Goal: Task Accomplishment & Management: Manage account settings

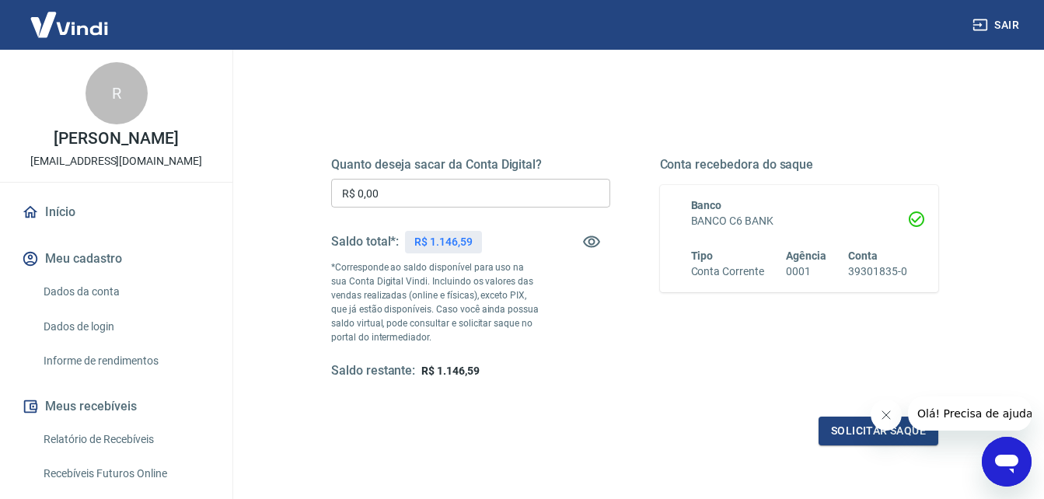
scroll to position [233, 0]
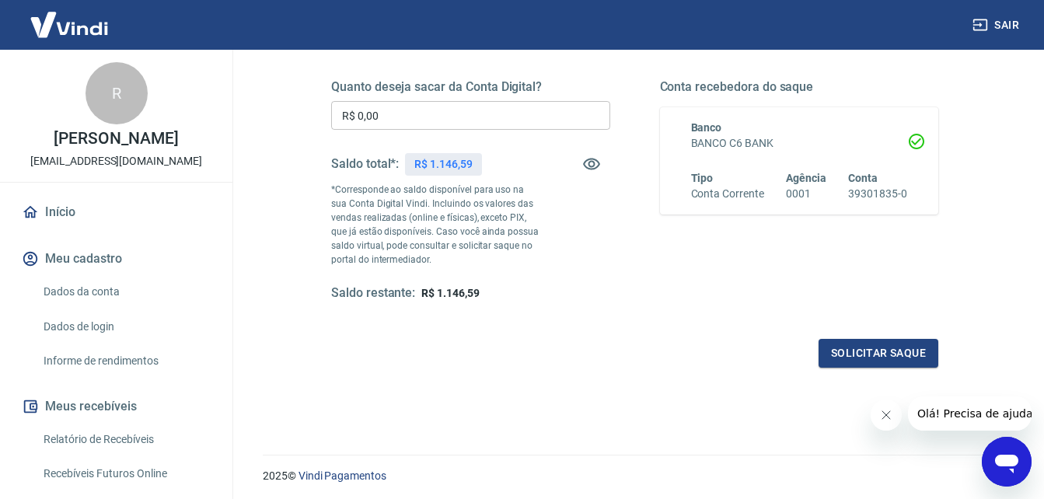
click at [890, 416] on icon "Fechar mensagem da empresa" at bounding box center [886, 415] width 12 height 12
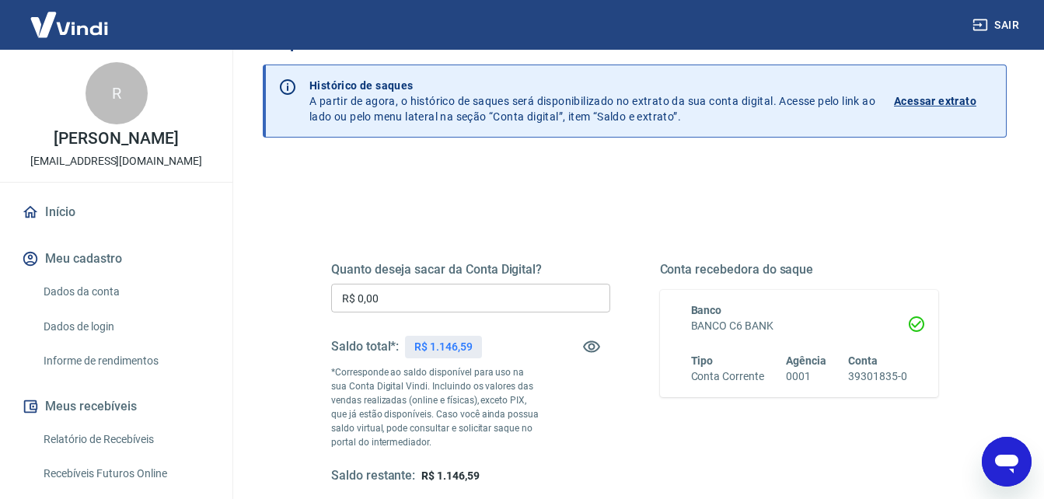
scroll to position [0, 0]
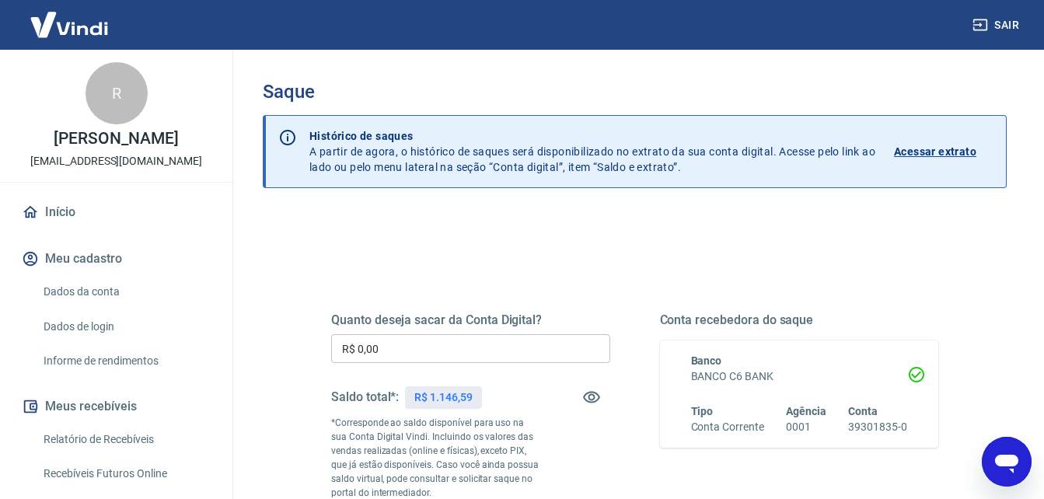
click at [936, 151] on p "Acessar extrato" at bounding box center [935, 152] width 82 height 16
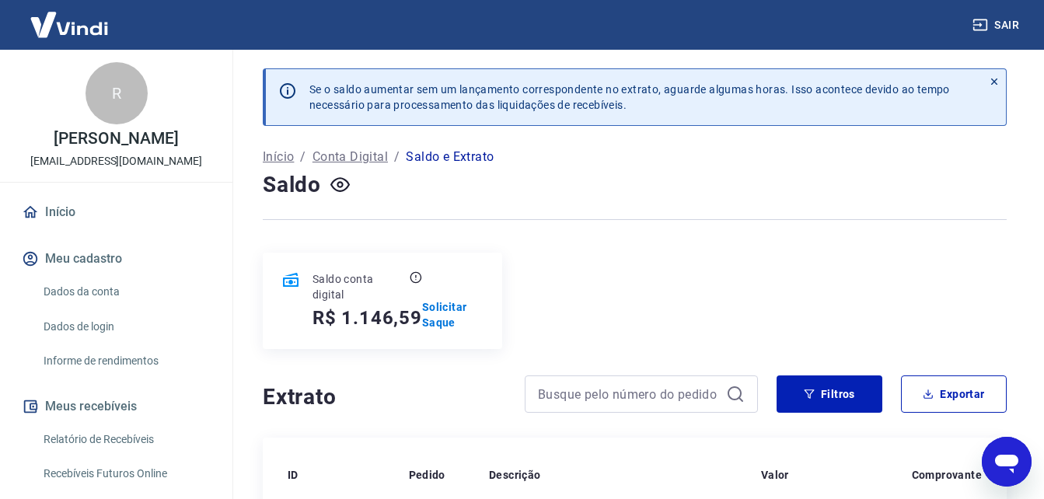
click at [84, 207] on link "Início" at bounding box center [116, 212] width 195 height 34
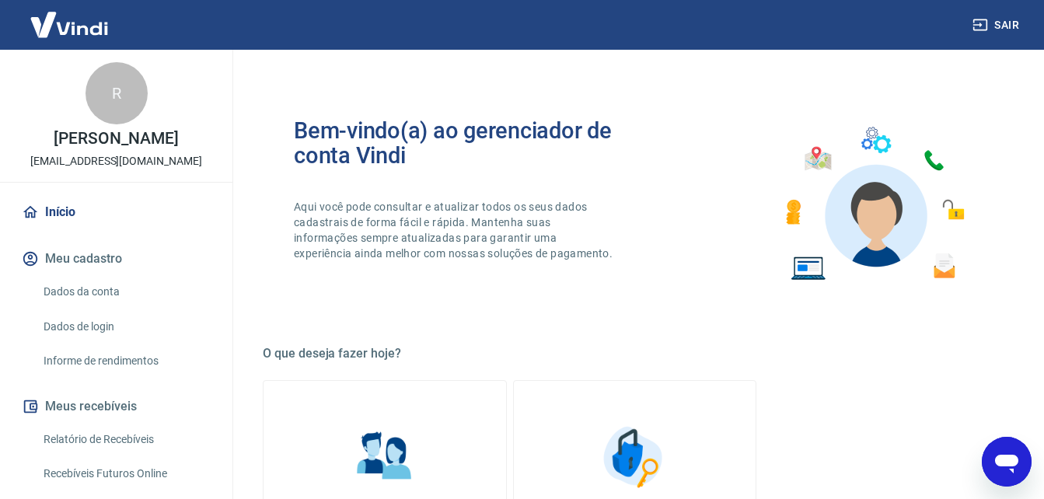
click at [99, 432] on link "Relatório de Recebíveis" at bounding box center [125, 440] width 177 height 32
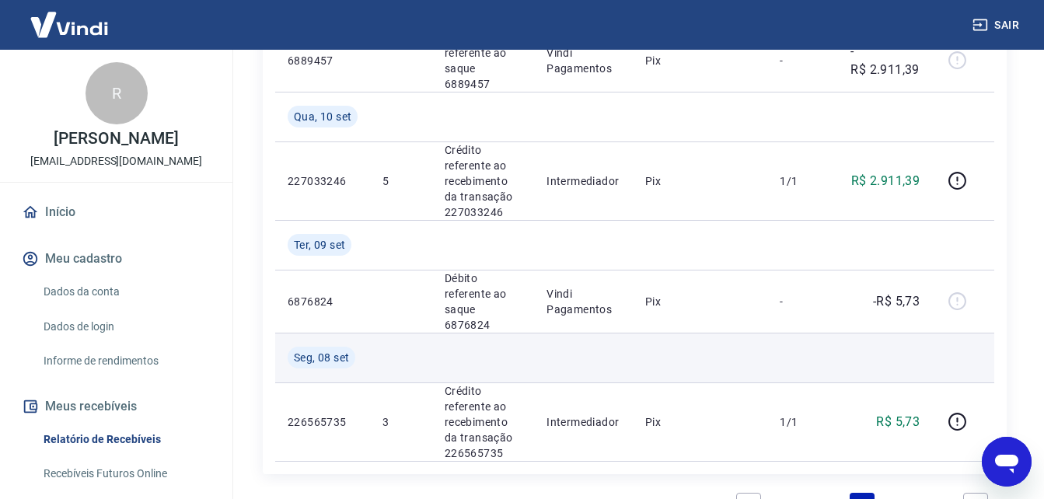
scroll to position [800, 0]
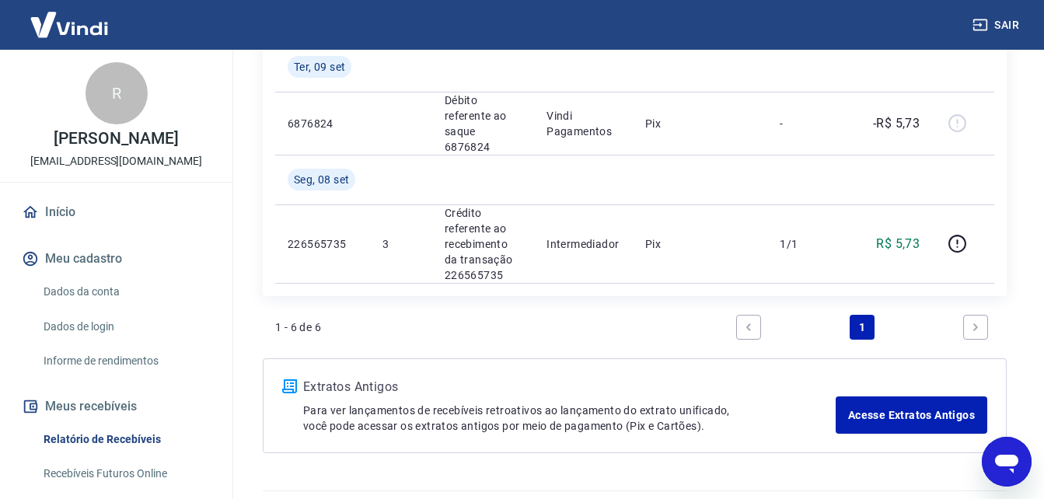
click at [118, 408] on button "Meus recebíveis" at bounding box center [116, 407] width 195 height 34
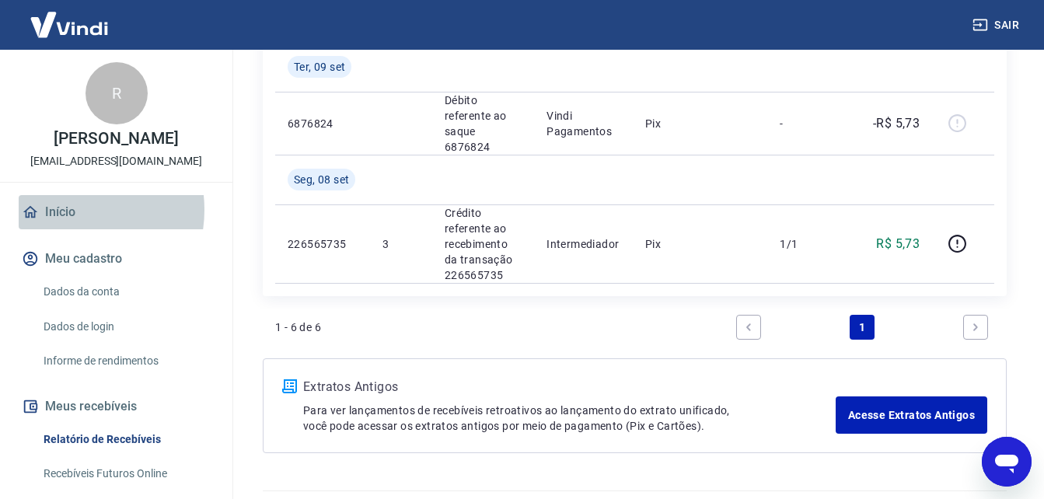
click at [66, 209] on link "Início" at bounding box center [116, 212] width 195 height 34
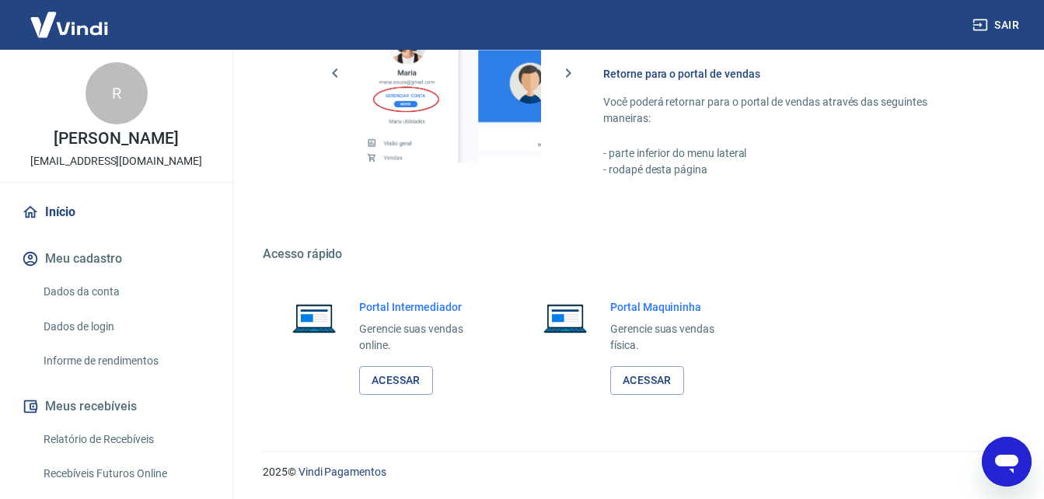
scroll to position [233, 0]
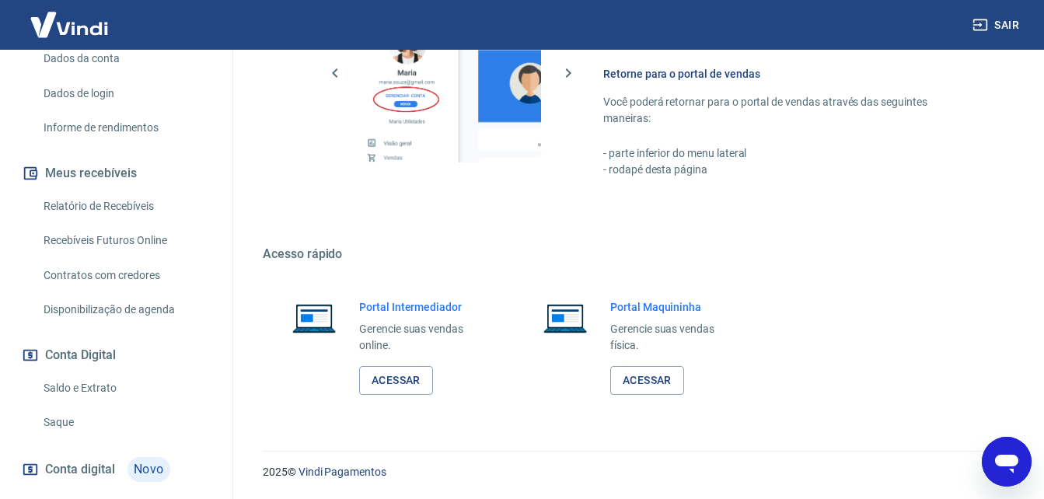
click at [64, 417] on link "Saque" at bounding box center [125, 423] width 177 height 32
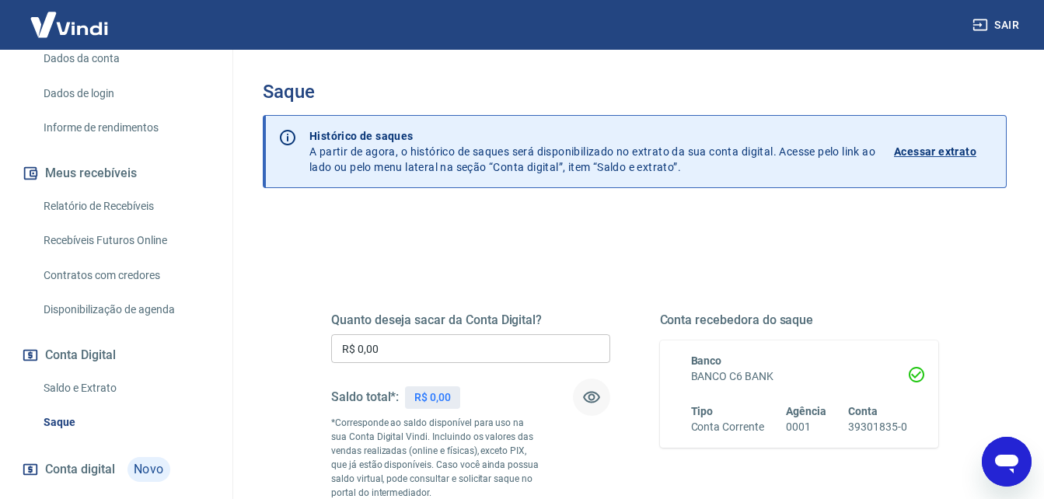
scroll to position [156, 0]
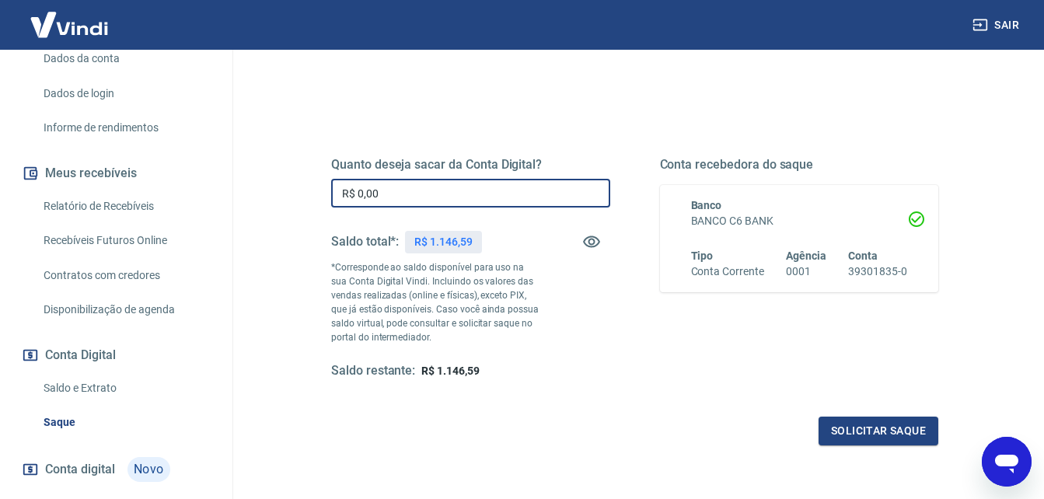
click at [344, 189] on input "R$ 0,00" at bounding box center [470, 193] width 279 height 29
type input "R$ 1.146,59"
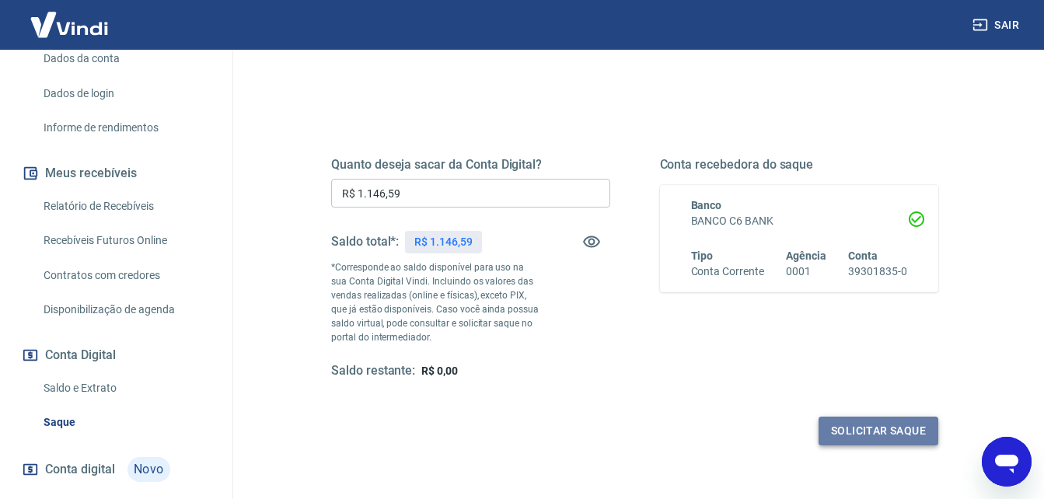
click at [863, 429] on button "Solicitar saque" at bounding box center [879, 431] width 120 height 29
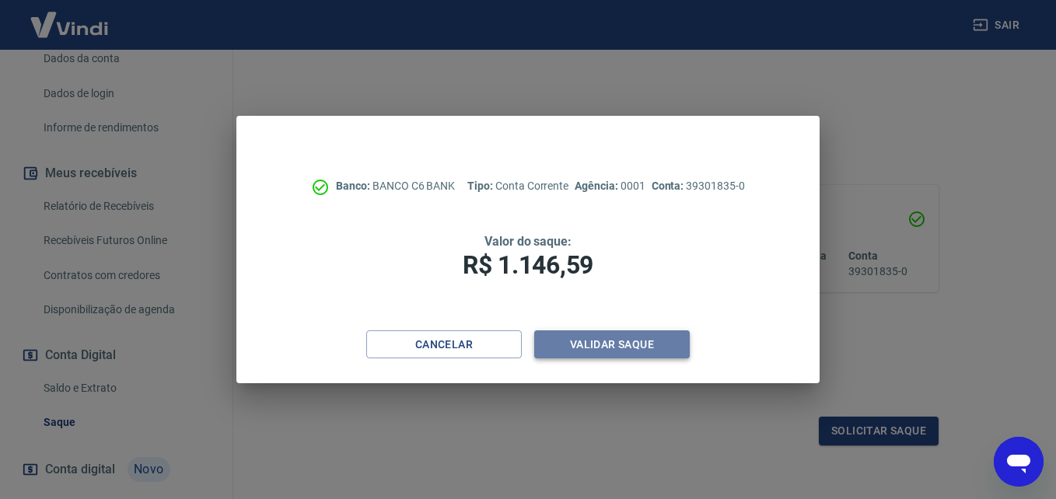
click at [606, 338] on button "Validar saque" at bounding box center [612, 345] width 156 height 29
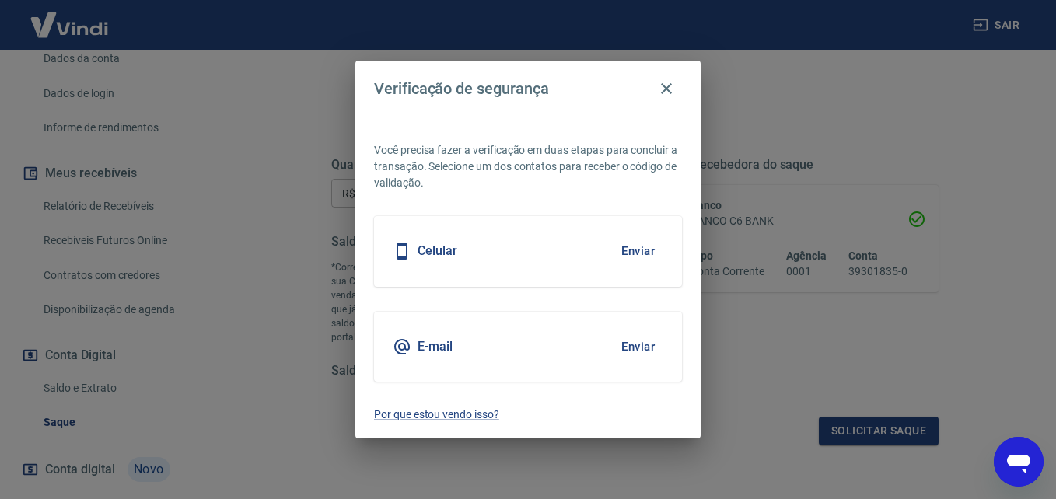
click at [637, 251] on button "Enviar" at bounding box center [638, 251] width 51 height 33
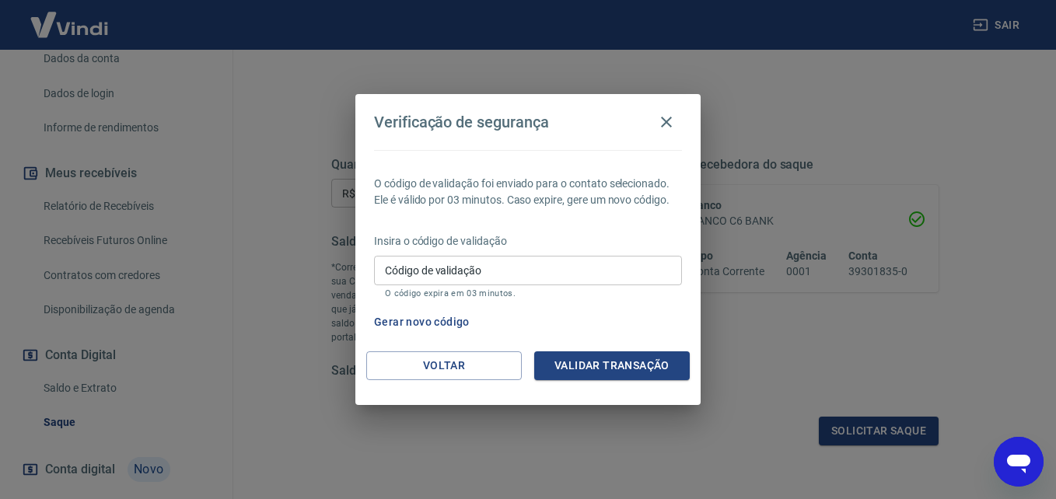
click at [444, 325] on button "Gerar novo código" at bounding box center [422, 322] width 108 height 29
click at [471, 366] on button "Voltar" at bounding box center [444, 366] width 156 height 29
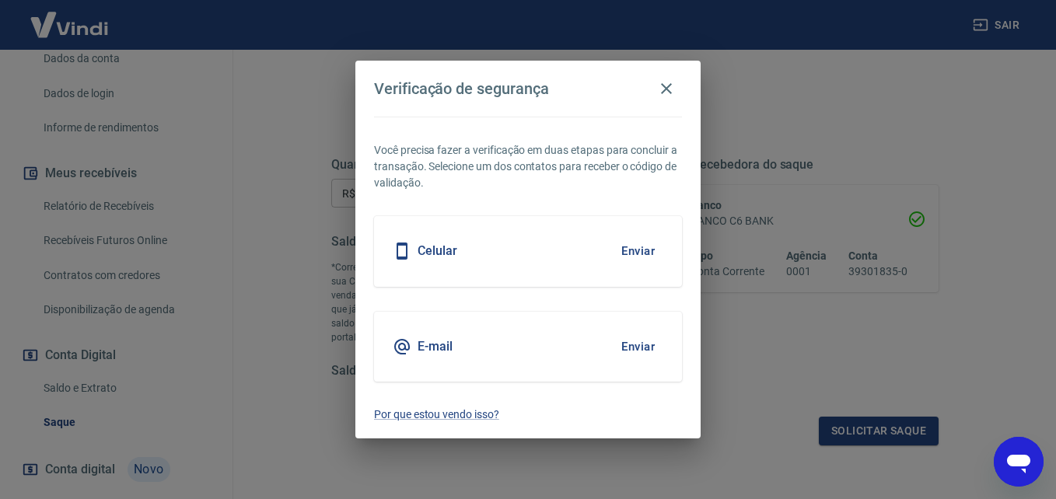
click at [635, 247] on button "Enviar" at bounding box center [638, 251] width 51 height 33
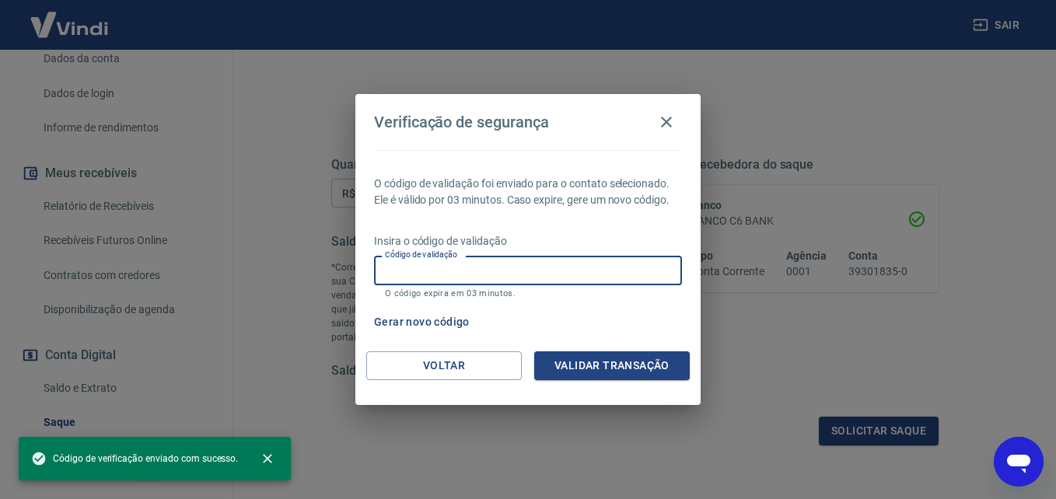
click at [530, 271] on input "Código de validação" at bounding box center [528, 270] width 308 height 29
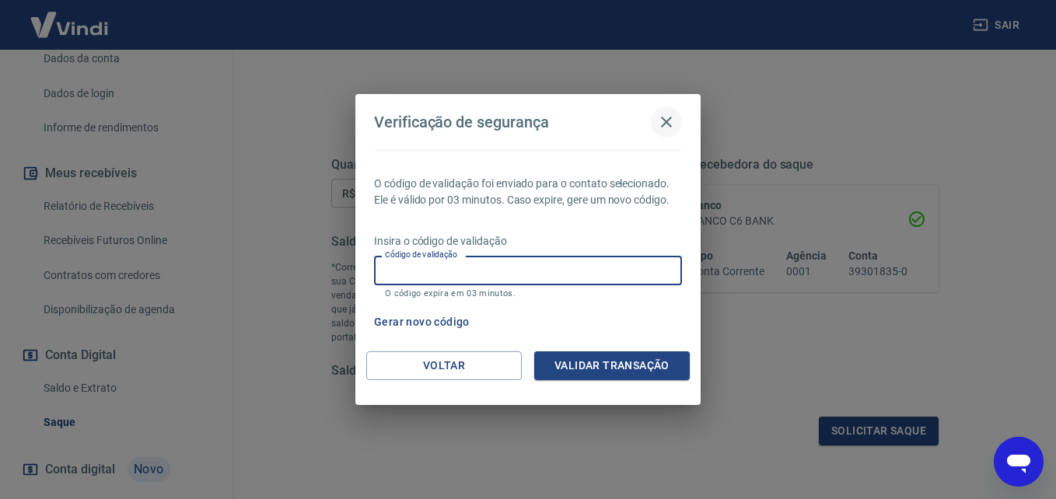
click at [670, 123] on icon "button" at bounding box center [666, 122] width 19 height 19
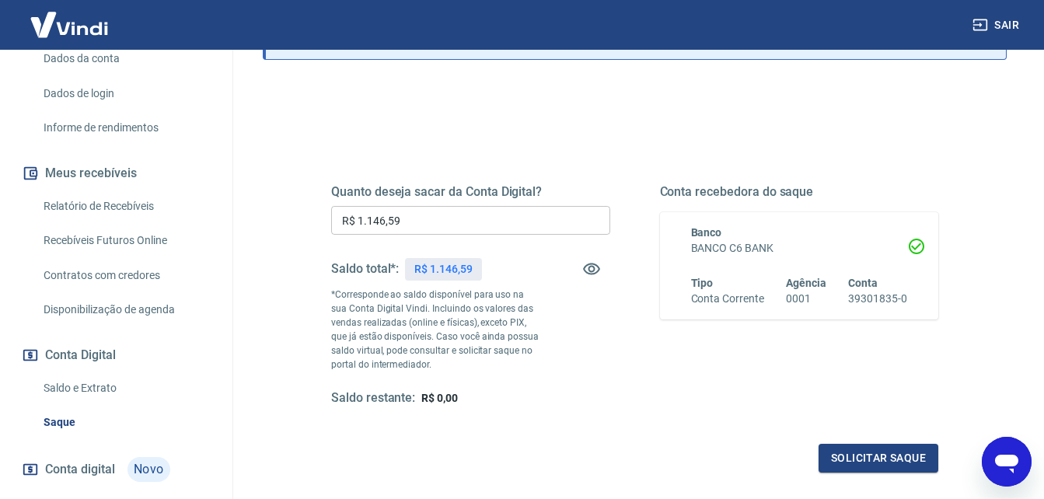
scroll to position [206, 0]
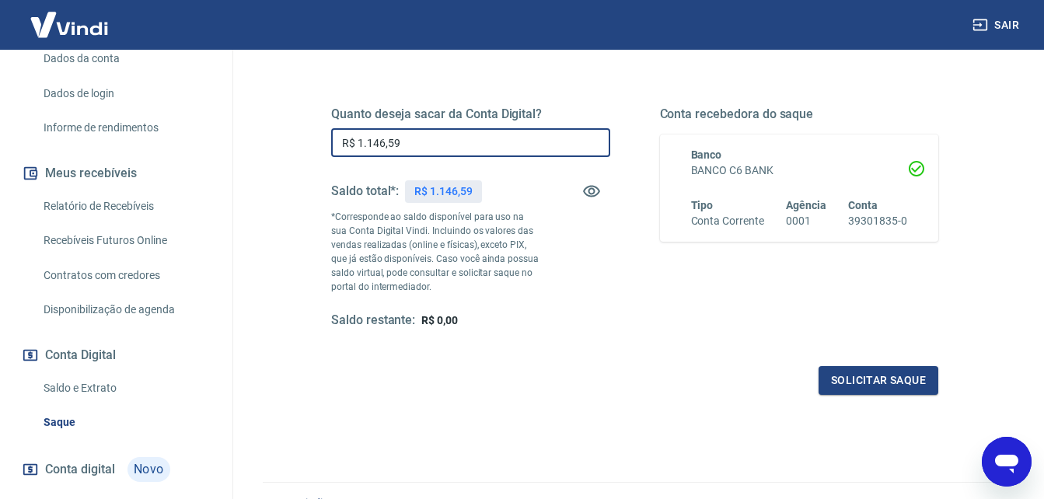
drag, startPoint x: 414, startPoint y: 141, endPoint x: 351, endPoint y: 145, distance: 63.2
click at [351, 145] on input "R$ 1.146,59" at bounding box center [470, 142] width 279 height 29
click at [407, 141] on input "R$ 1.146,59" at bounding box center [470, 142] width 279 height 29
drag, startPoint x: 421, startPoint y: 140, endPoint x: 294, endPoint y: 146, distance: 126.9
click at [298, 146] on div "Quanto deseja sacar da Conta Digital? R$ 1.146,59 ​ Saldo total*: R$ 1.146,59 *…" at bounding box center [635, 226] width 682 height 376
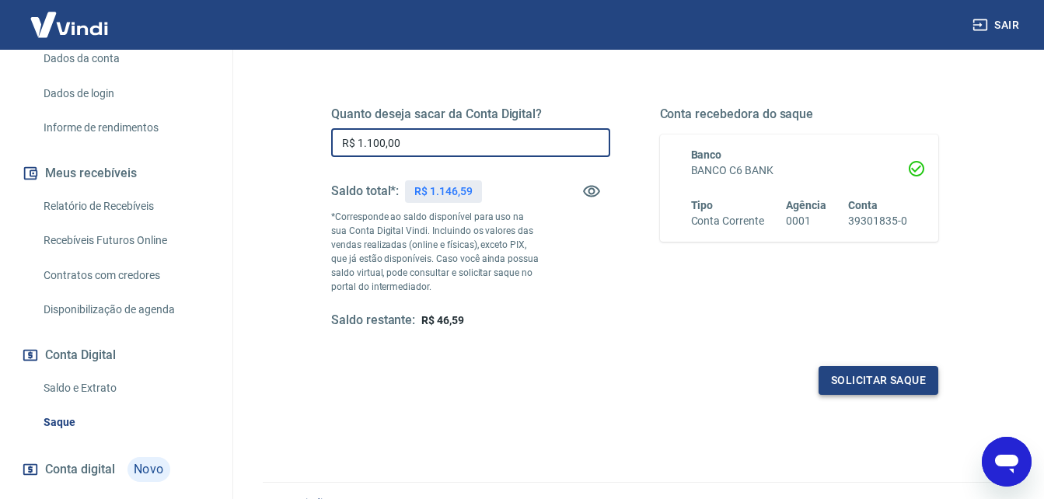
type input "R$ 1.100,00"
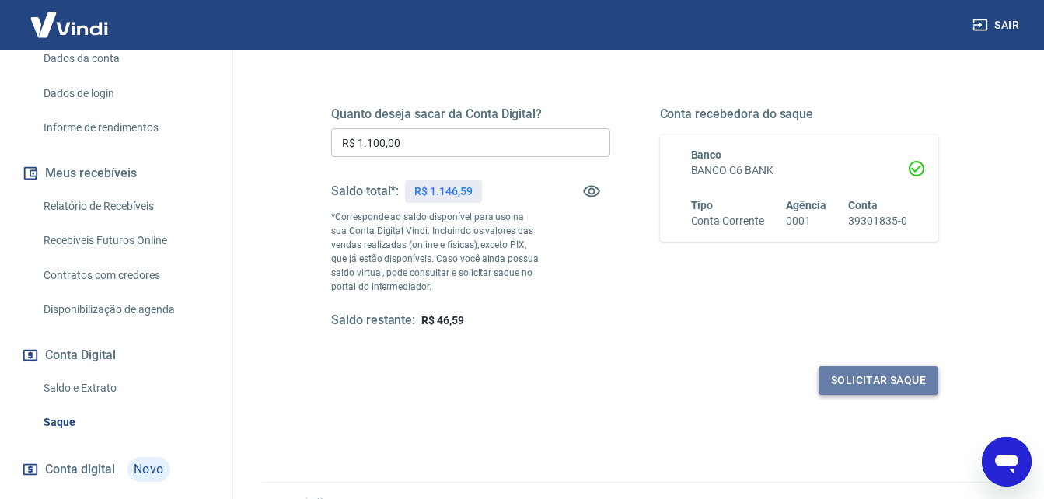
click at [862, 379] on button "Solicitar saque" at bounding box center [879, 380] width 120 height 29
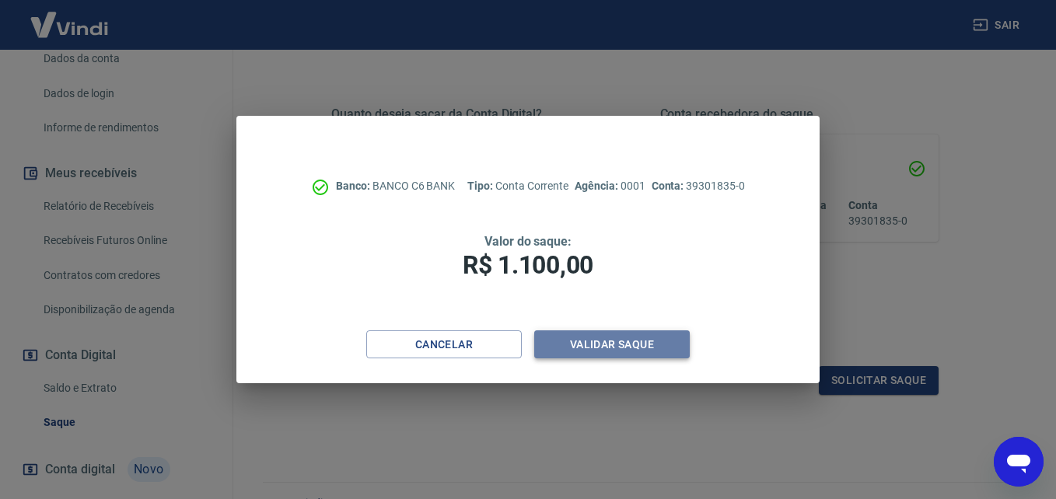
click at [615, 340] on button "Validar saque" at bounding box center [612, 345] width 156 height 29
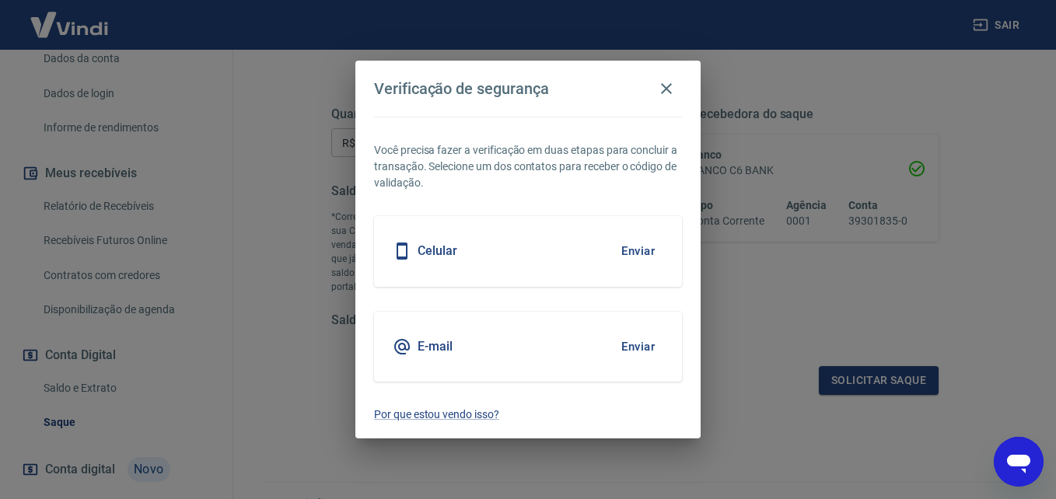
click at [638, 250] on button "Enviar" at bounding box center [638, 251] width 51 height 33
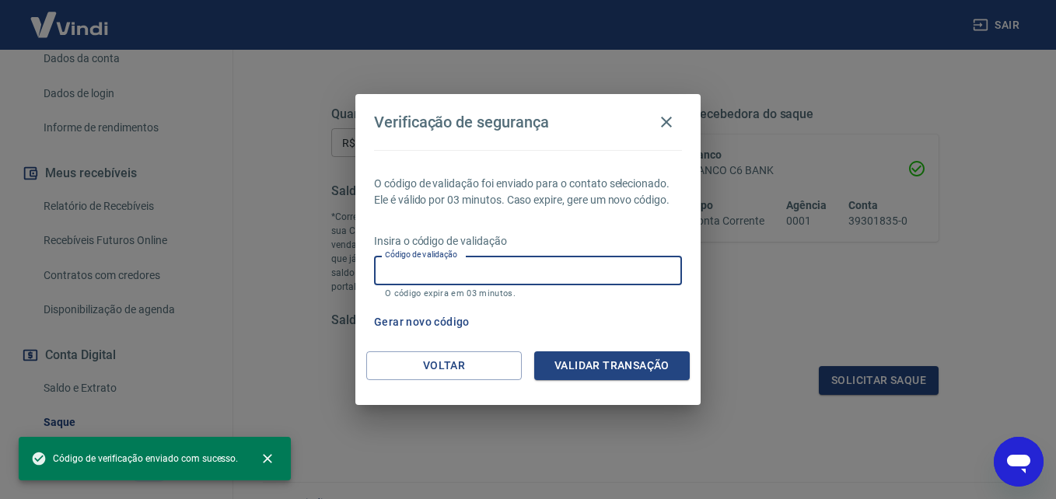
click at [463, 268] on input "Código de validação" at bounding box center [528, 270] width 308 height 29
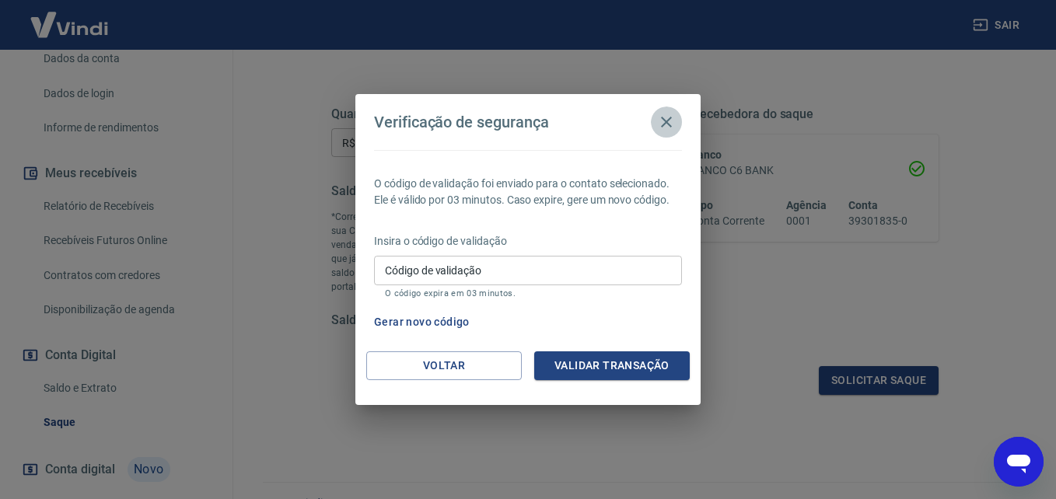
click at [661, 122] on icon "button" at bounding box center [666, 122] width 19 height 19
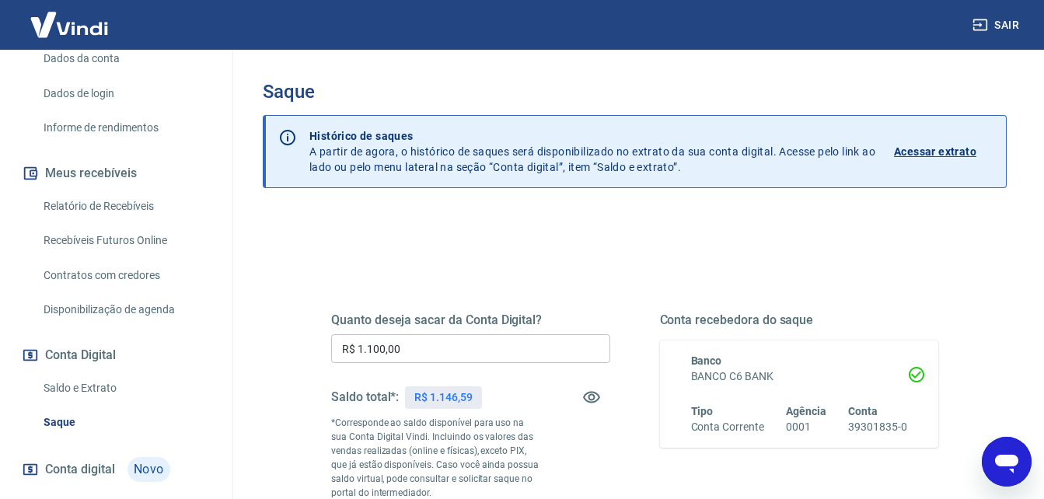
scroll to position [0, 0]
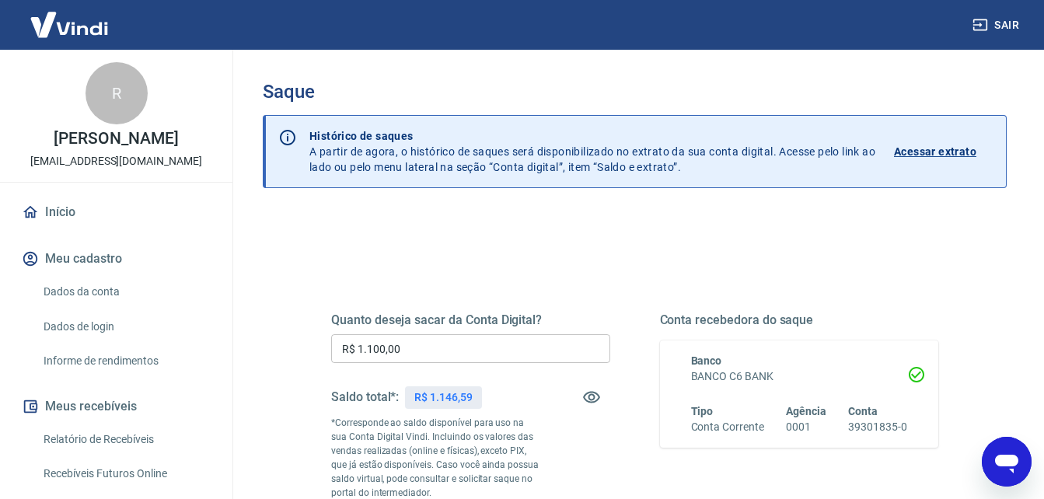
click at [63, 210] on link "Início" at bounding box center [116, 212] width 195 height 34
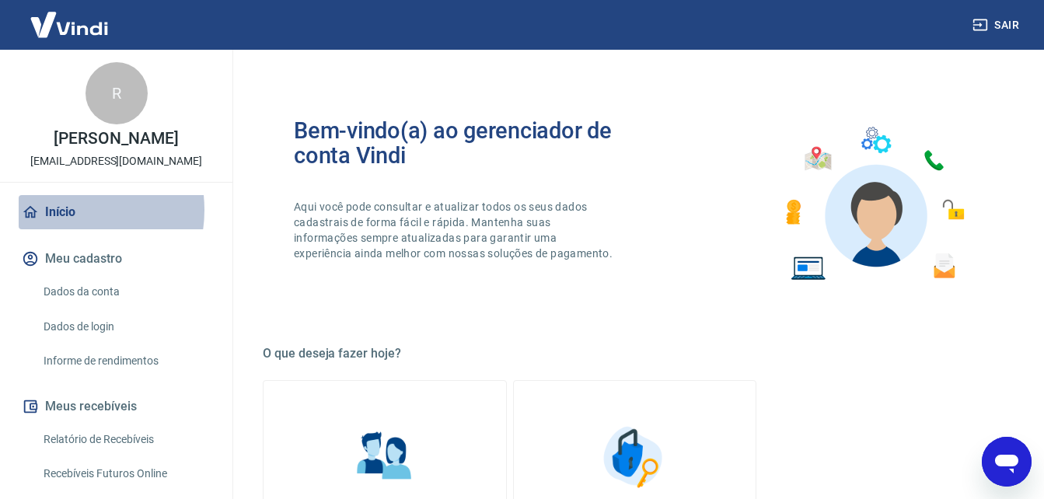
click at [63, 210] on link "Início" at bounding box center [116, 212] width 195 height 34
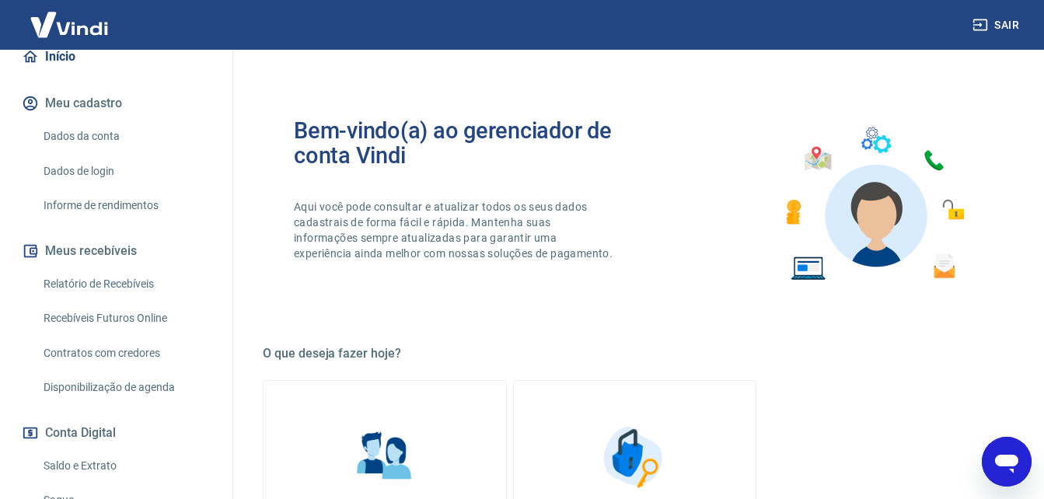
scroll to position [233, 0]
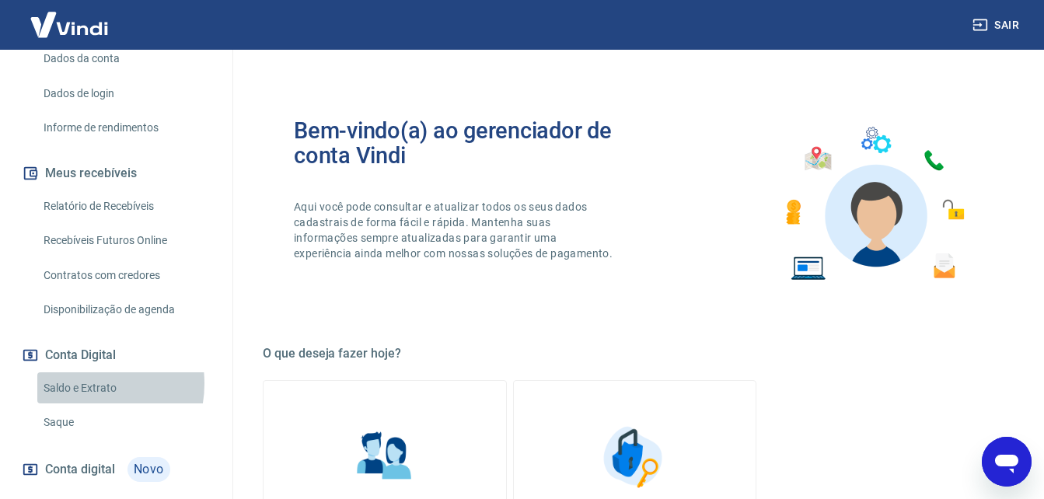
click at [86, 383] on link "Saldo e Extrato" at bounding box center [125, 389] width 177 height 32
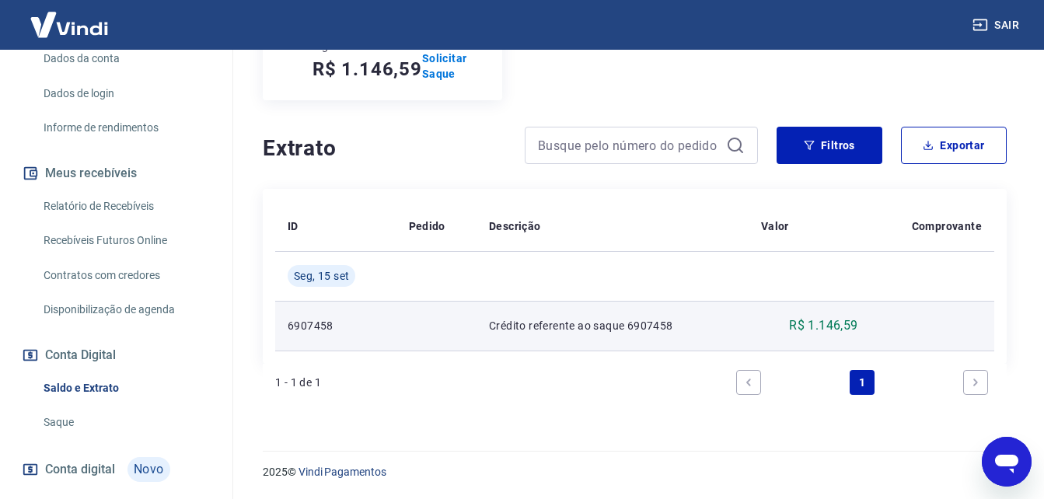
scroll to position [93, 0]
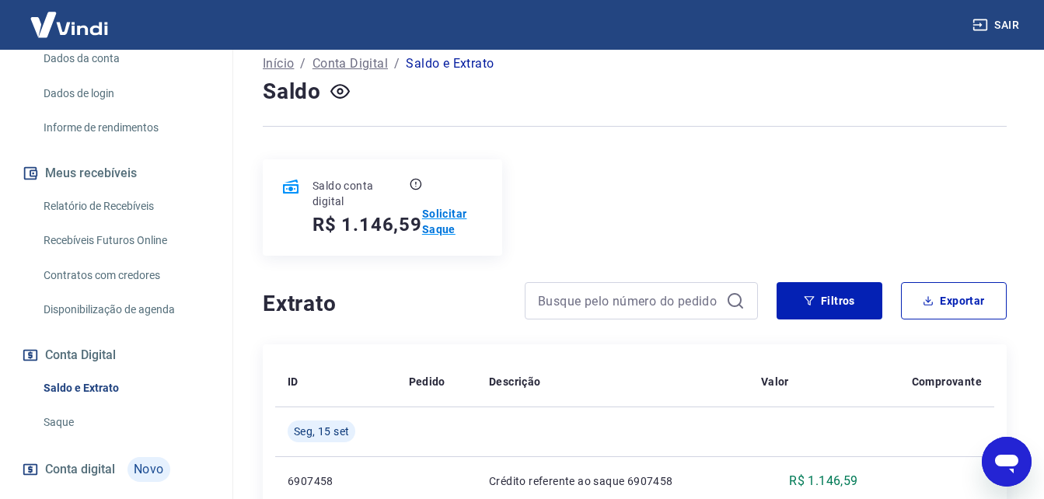
click at [439, 214] on p "Solicitar Saque" at bounding box center [453, 221] width 62 height 31
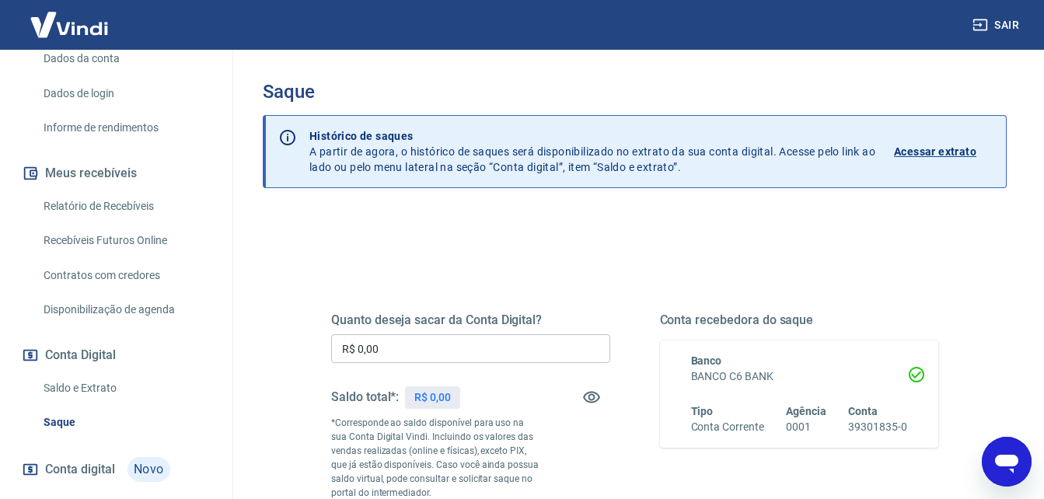
click at [402, 346] on input "R$ 0,00" at bounding box center [470, 348] width 279 height 29
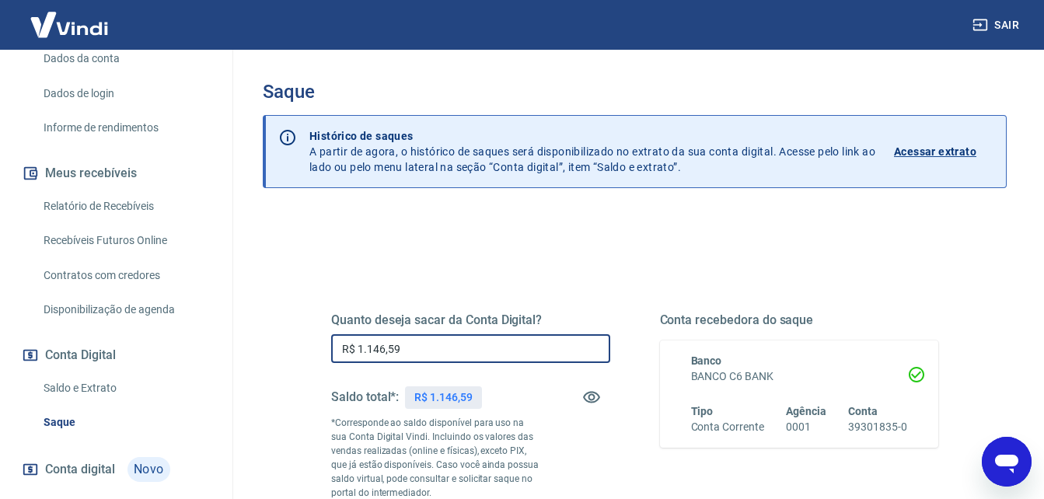
type input "R$ 1.146,59"
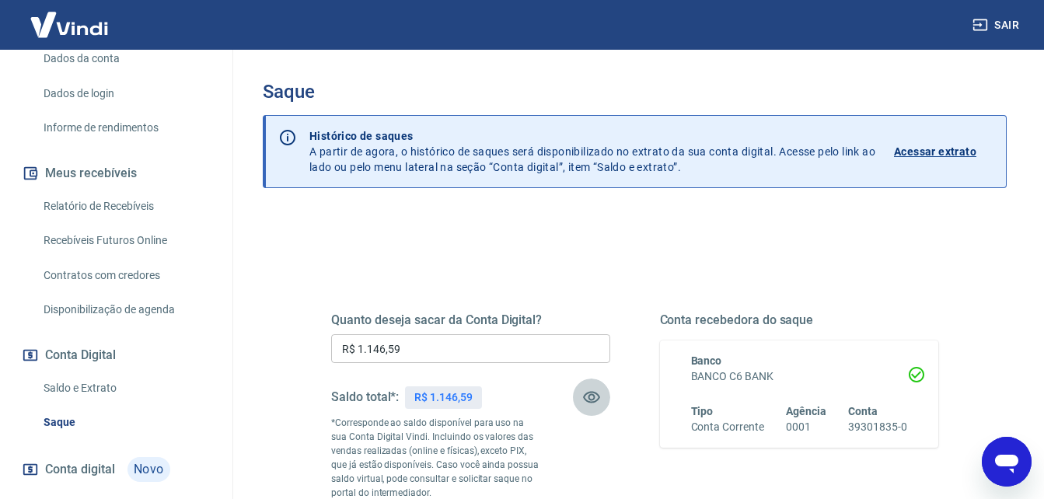
scroll to position [156, 0]
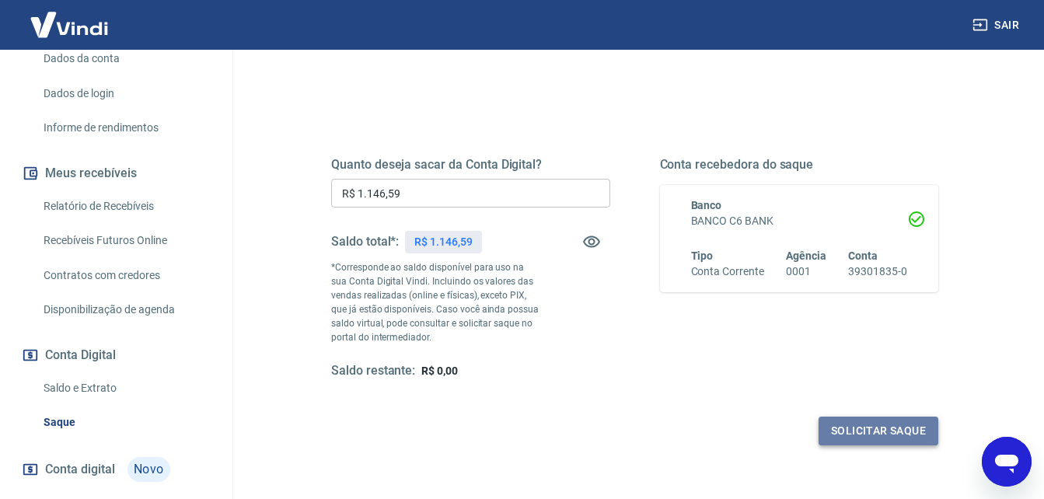
click at [858, 428] on button "Solicitar saque" at bounding box center [879, 431] width 120 height 29
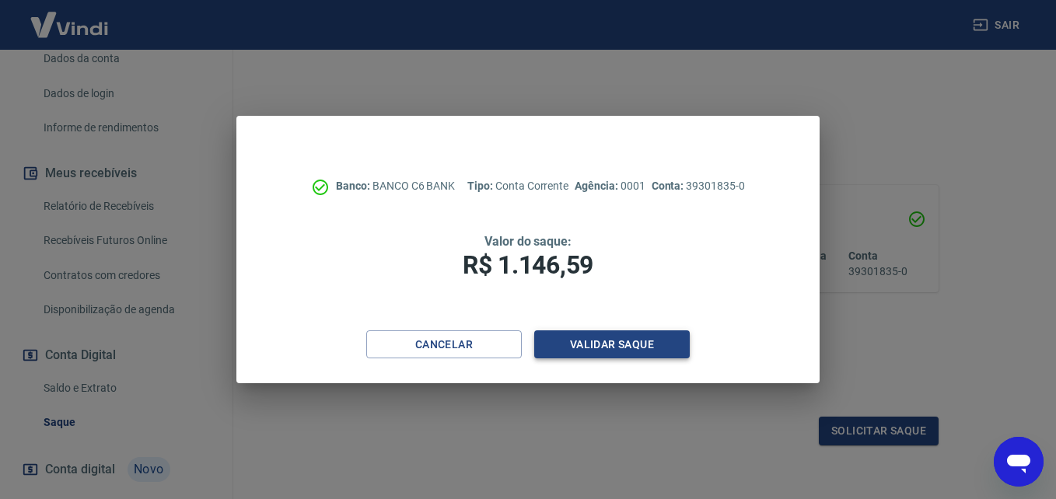
click at [603, 341] on button "Validar saque" at bounding box center [612, 345] width 156 height 29
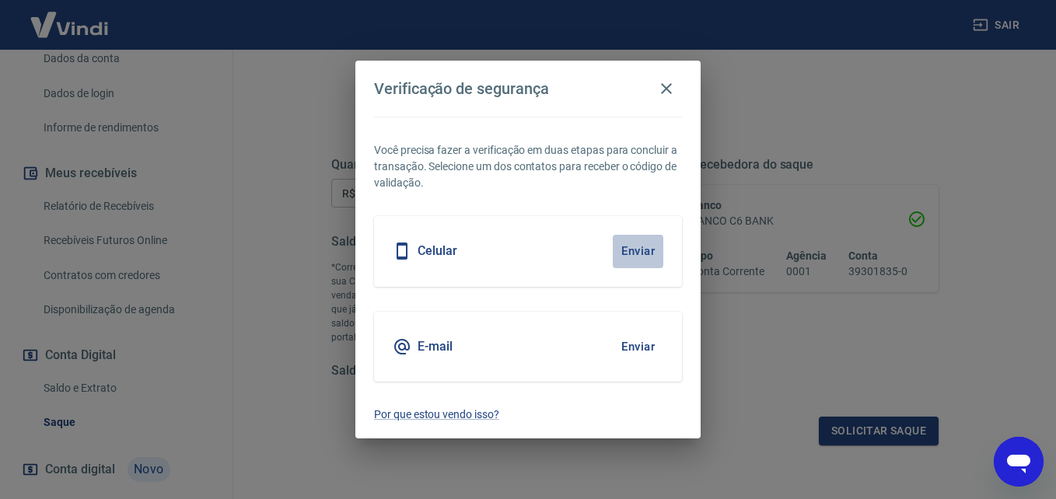
click at [632, 247] on button "Enviar" at bounding box center [638, 251] width 51 height 33
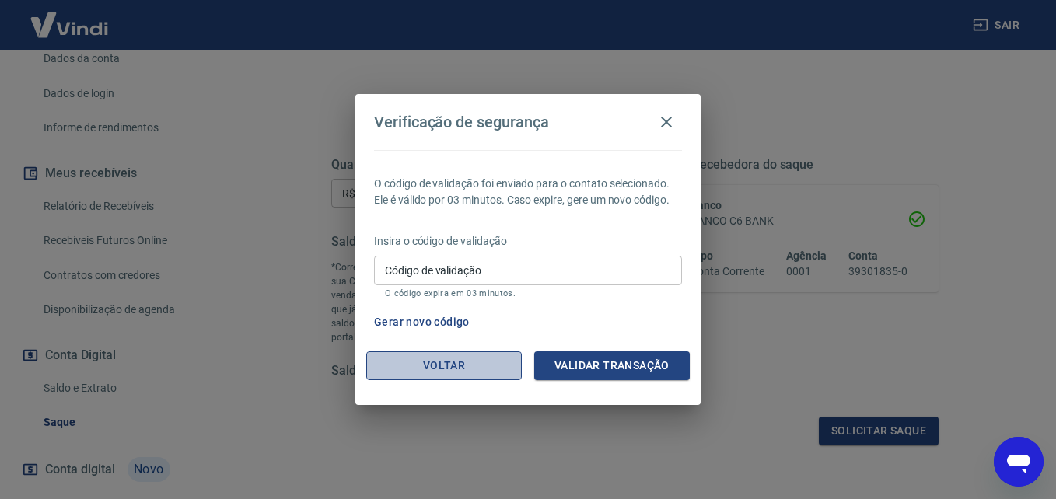
click at [475, 365] on button "Voltar" at bounding box center [444, 366] width 156 height 29
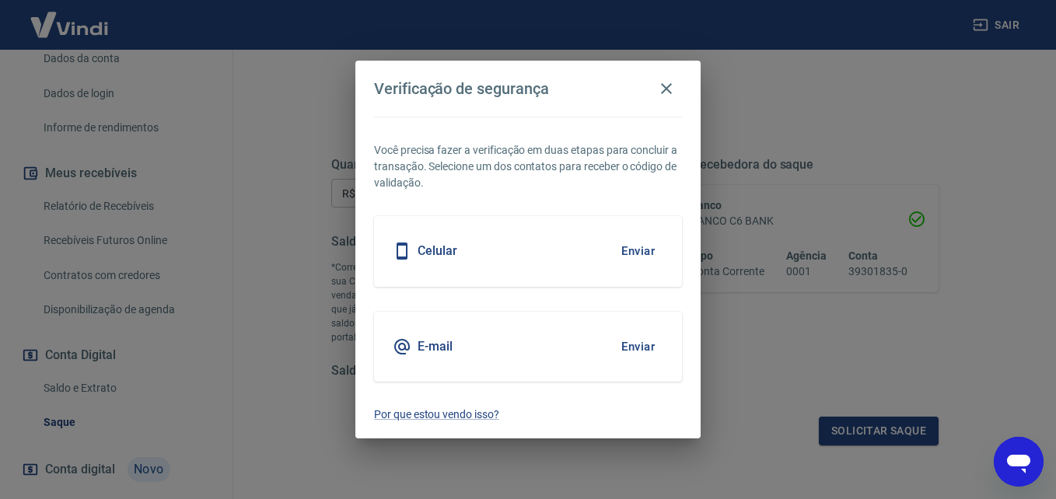
click at [638, 347] on button "Enviar" at bounding box center [638, 347] width 51 height 33
click at [644, 247] on button "Enviar" at bounding box center [638, 251] width 51 height 33
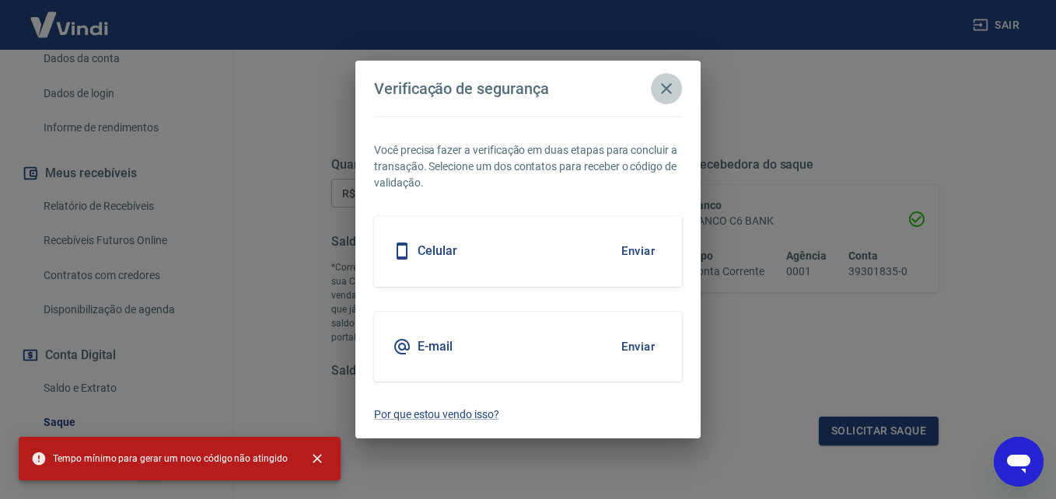
click at [666, 86] on icon "button" at bounding box center [666, 88] width 19 height 19
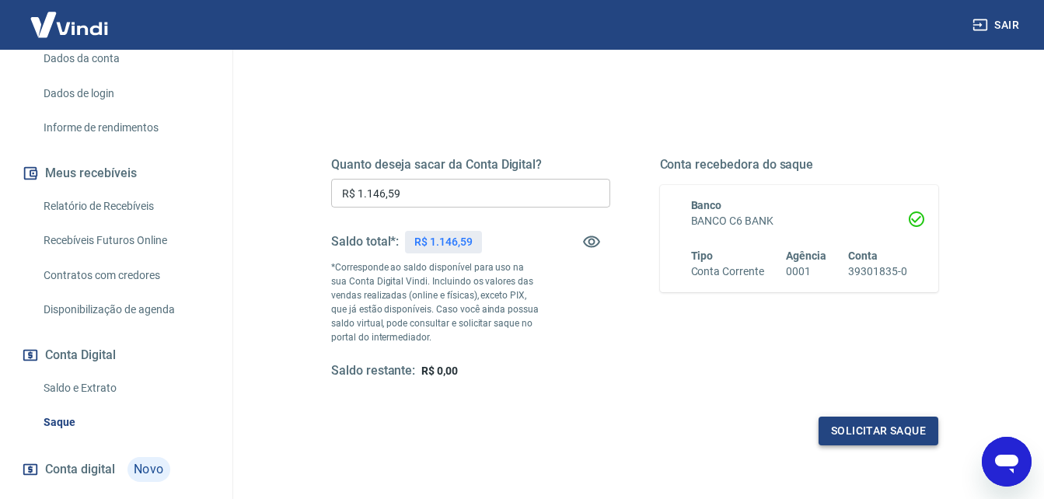
click at [873, 427] on button "Solicitar saque" at bounding box center [879, 431] width 120 height 29
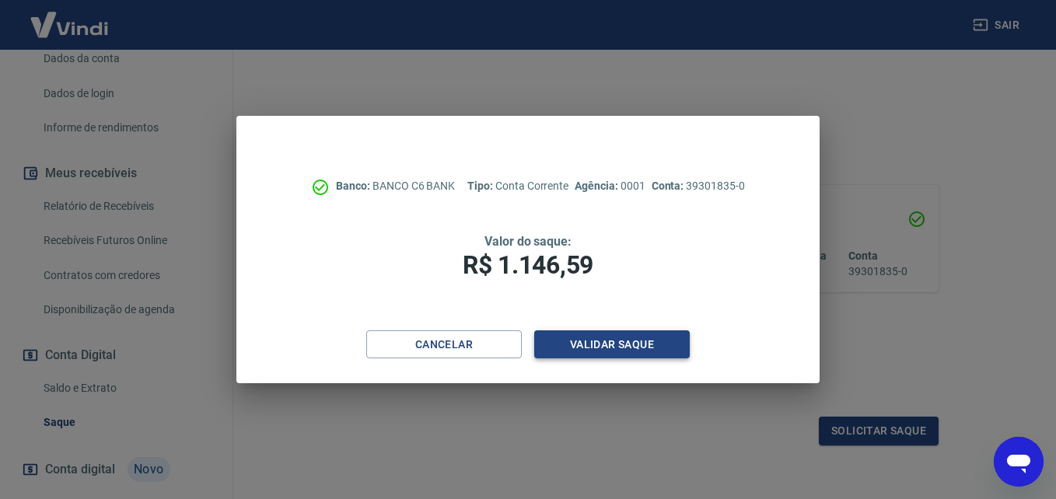
click at [618, 335] on button "Validar saque" at bounding box center [612, 345] width 156 height 29
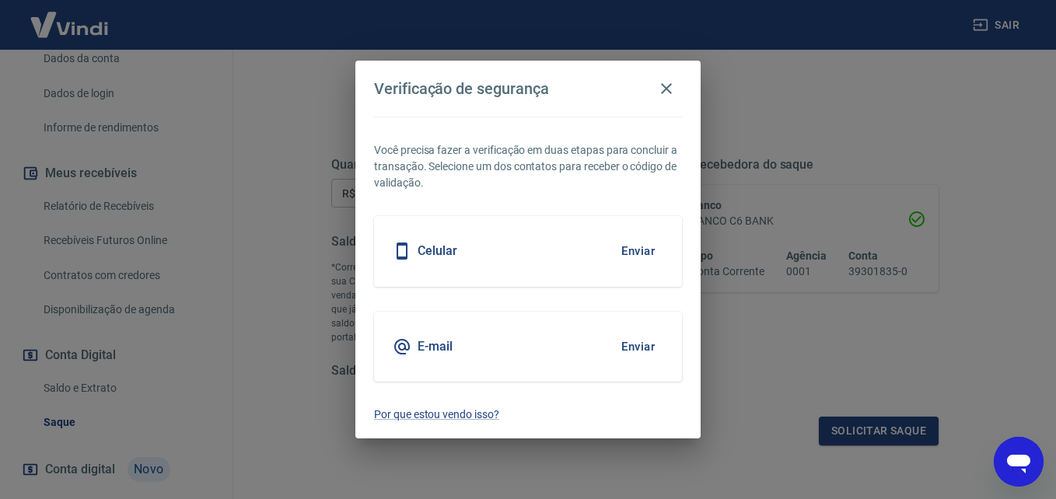
click at [641, 344] on button "Enviar" at bounding box center [638, 347] width 51 height 33
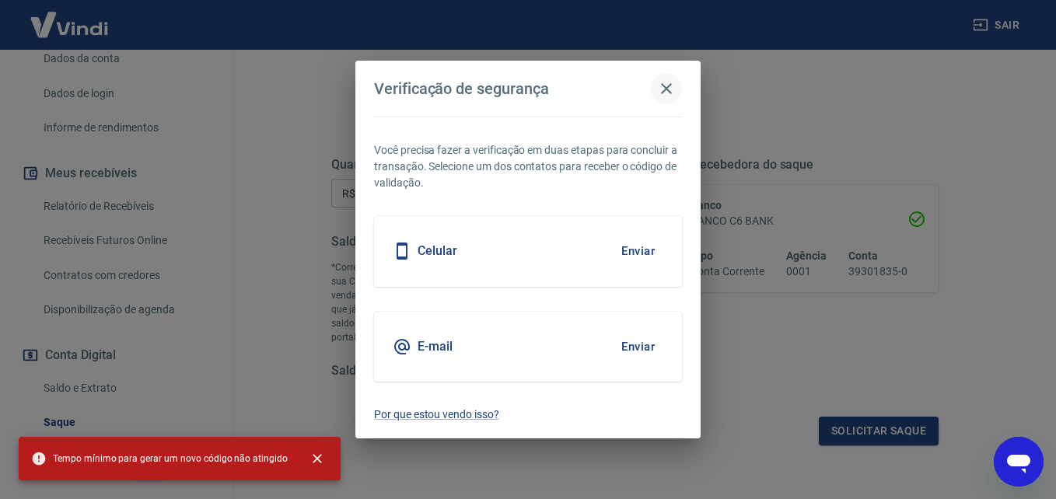
click at [667, 93] on icon "button" at bounding box center [666, 88] width 19 height 19
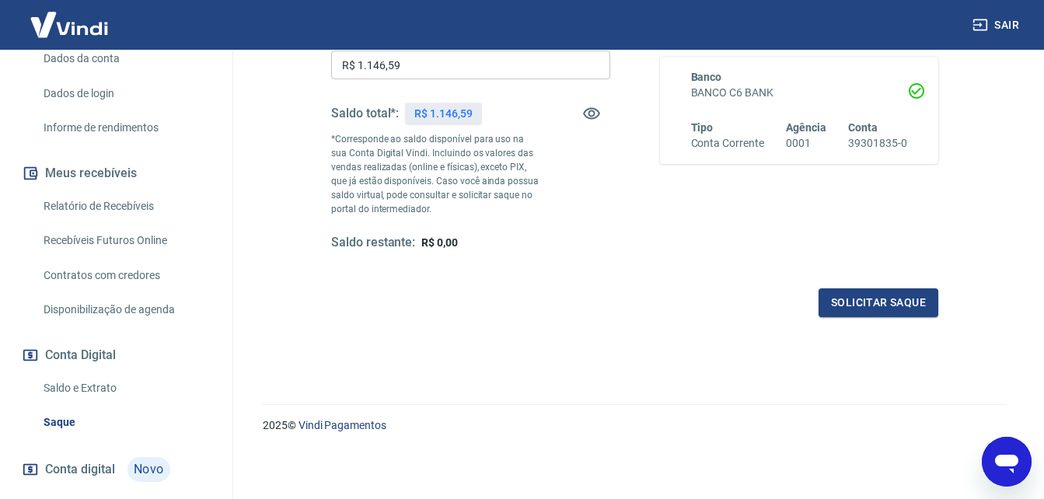
scroll to position [0, 0]
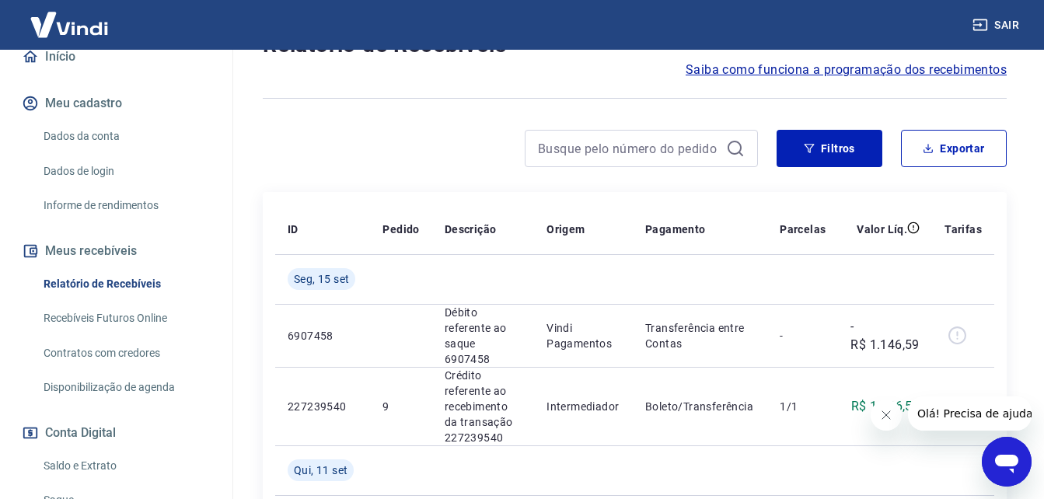
scroll to position [233, 0]
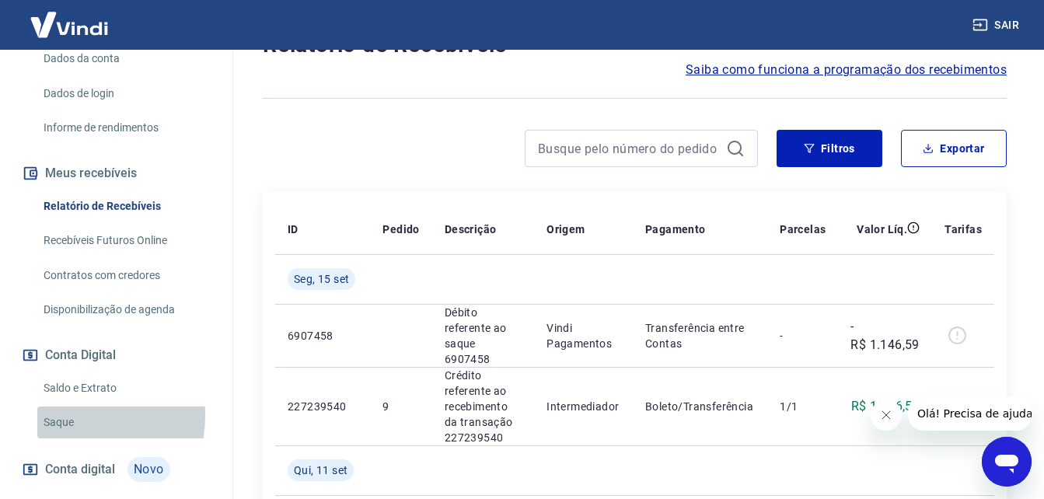
click at [72, 416] on link "Saque" at bounding box center [125, 423] width 177 height 32
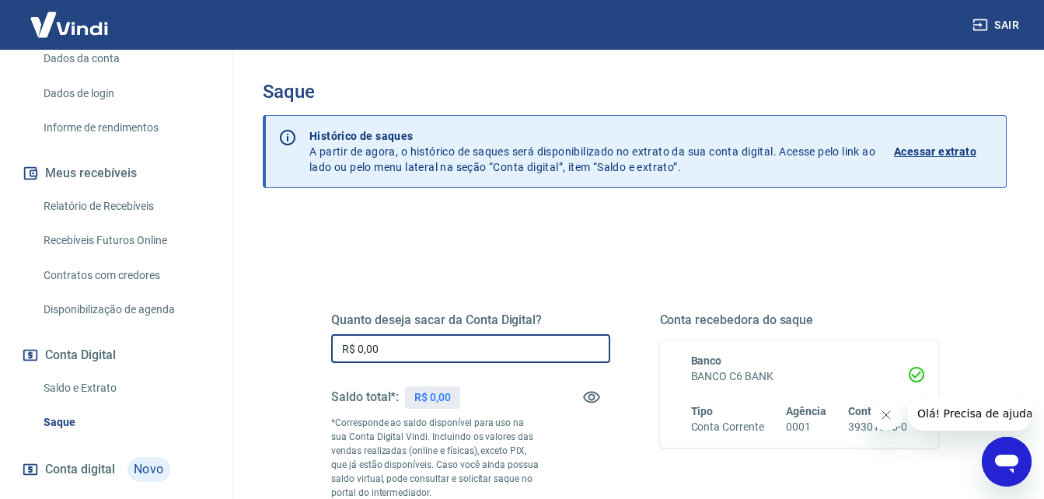
click at [403, 349] on input "R$ 0,00" at bounding box center [470, 348] width 279 height 29
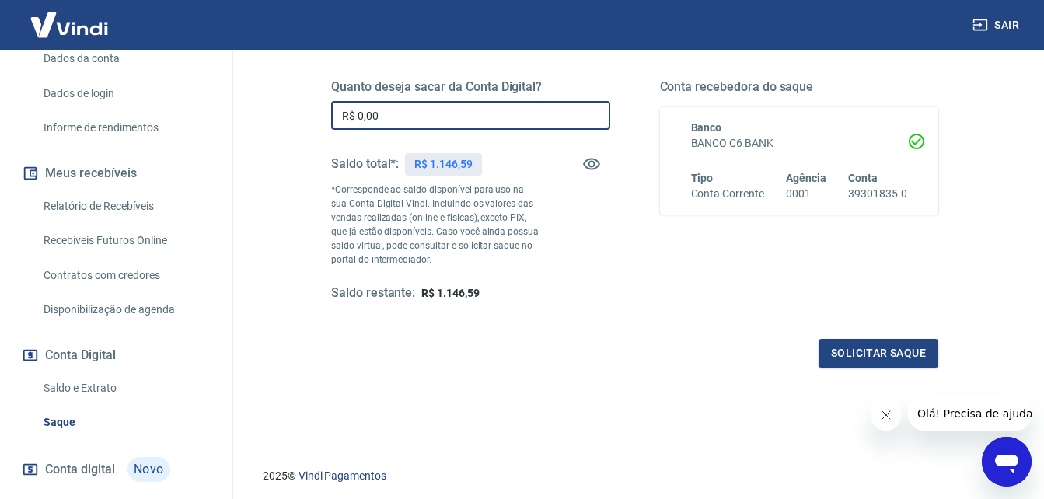
scroll to position [156, 0]
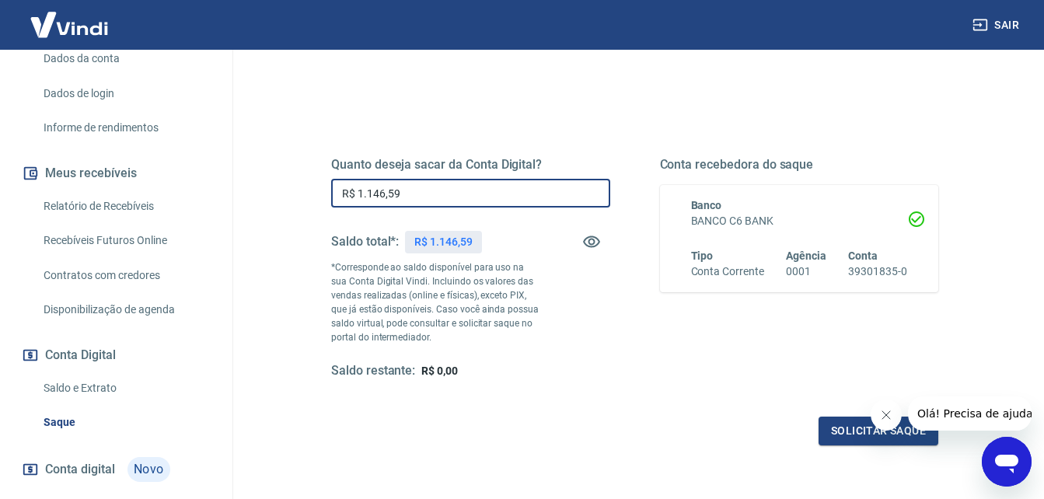
type input "R$ 1.146,59"
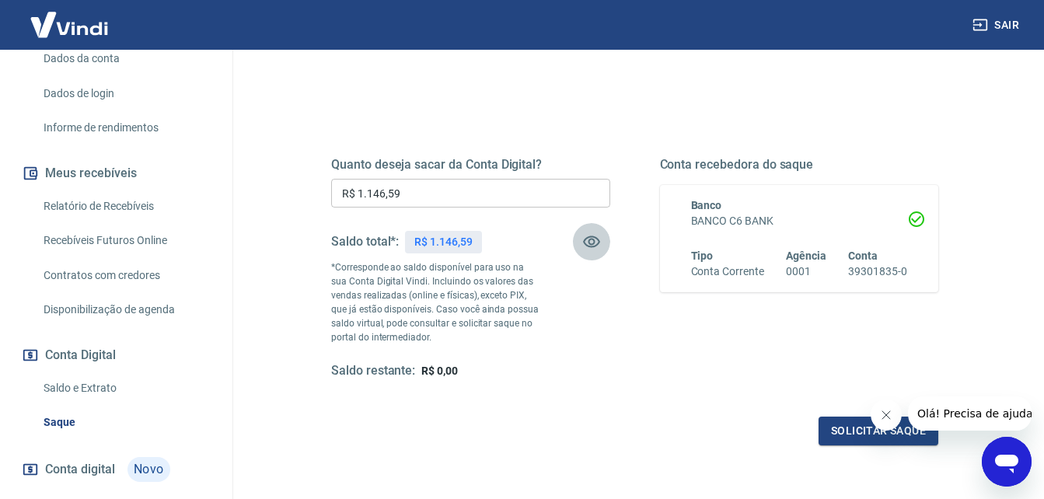
scroll to position [233, 0]
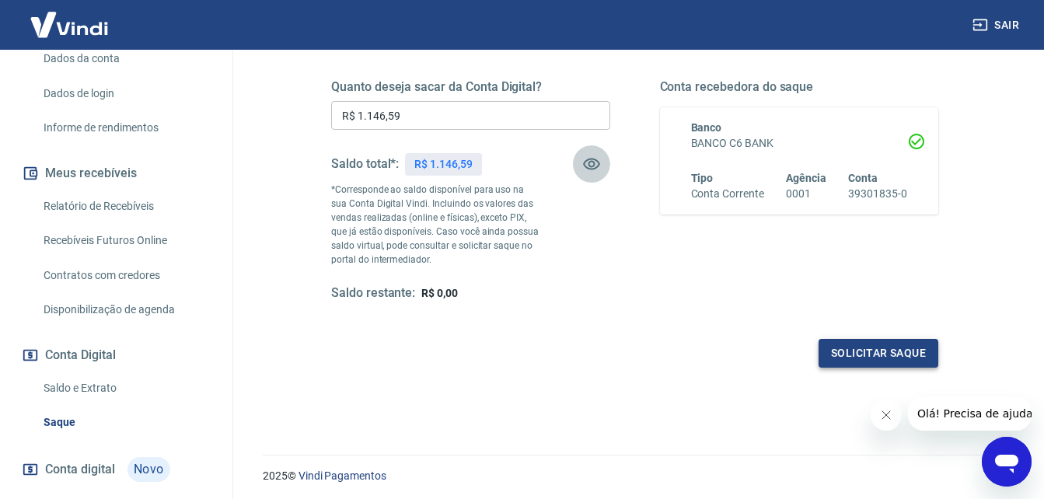
click at [908, 351] on button "Solicitar saque" at bounding box center [879, 353] width 120 height 29
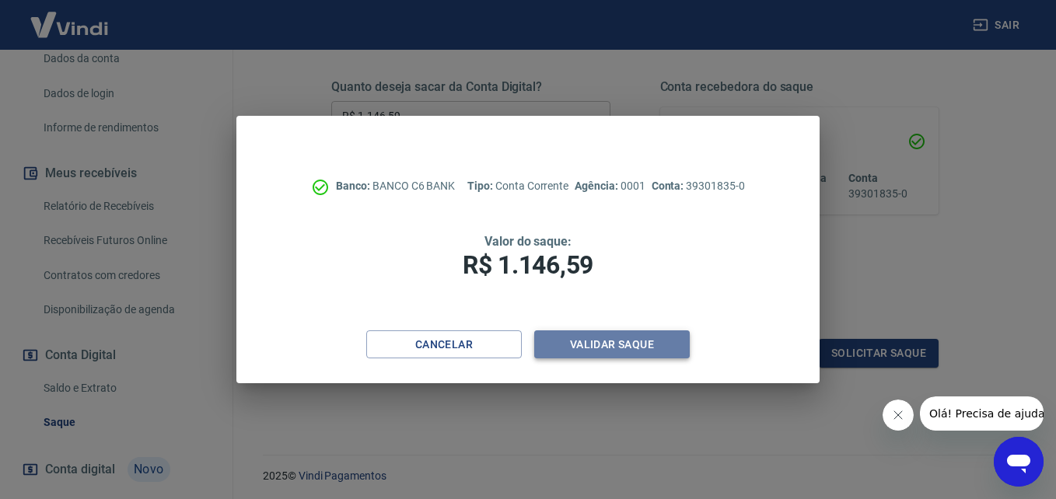
click at [625, 344] on button "Validar saque" at bounding box center [612, 345] width 156 height 29
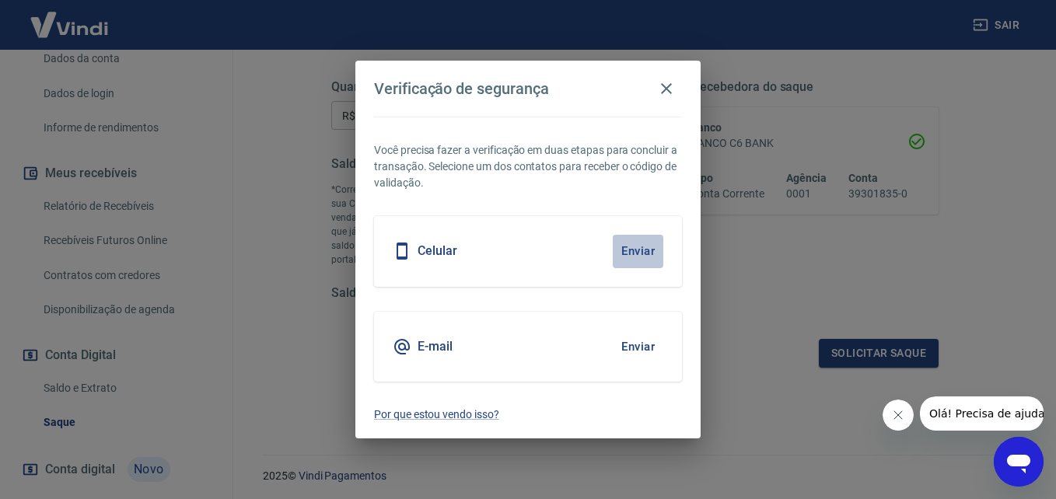
click at [641, 247] on button "Enviar" at bounding box center [638, 251] width 51 height 33
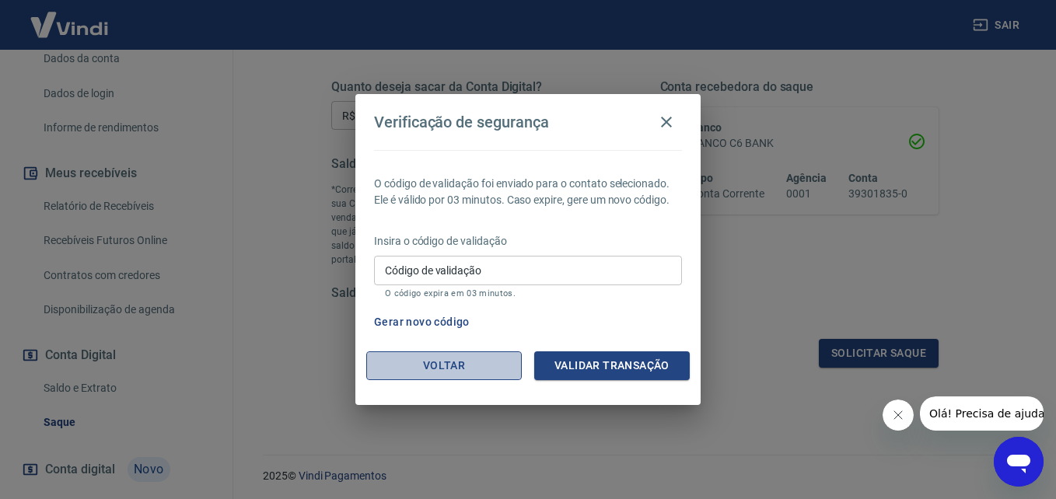
click at [433, 362] on button "Voltar" at bounding box center [444, 366] width 156 height 29
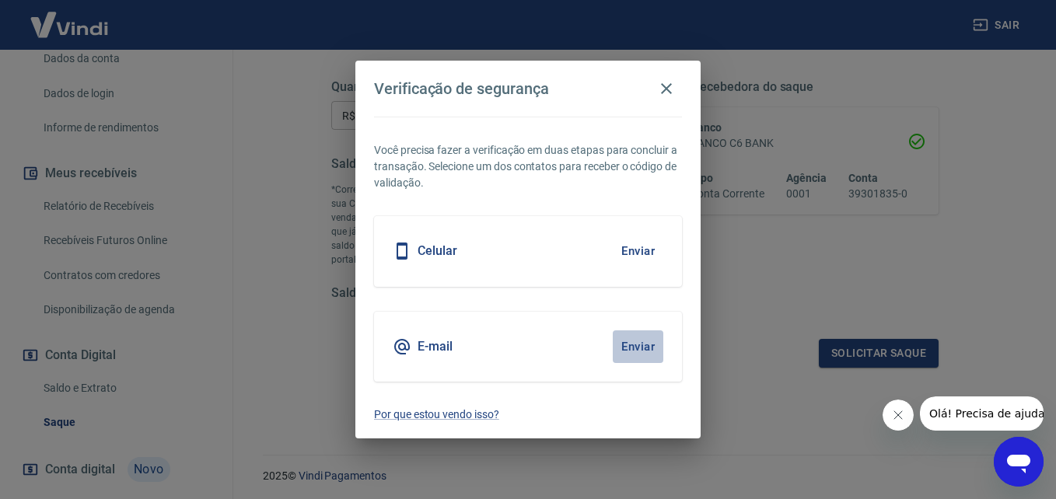
click at [641, 342] on button "Enviar" at bounding box center [638, 347] width 51 height 33
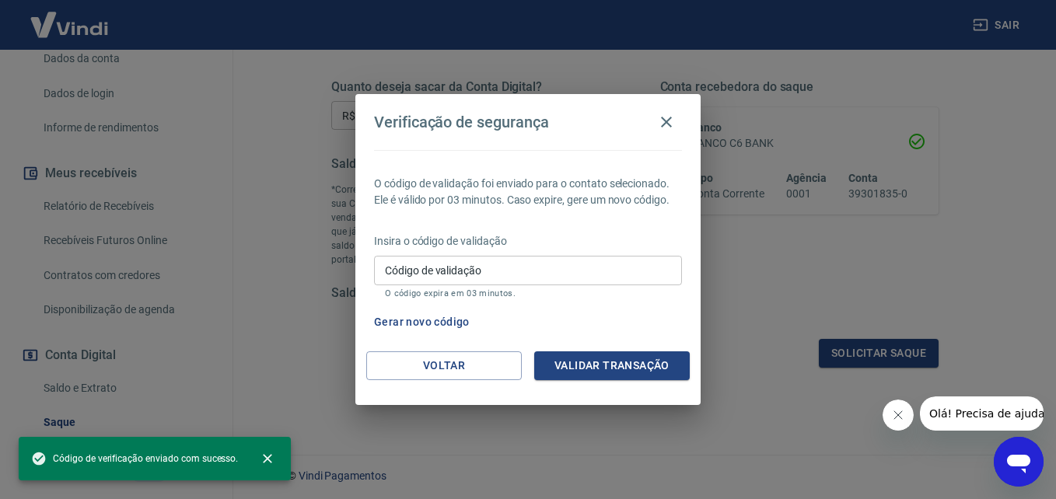
click at [483, 264] on input "Código de validação" at bounding box center [528, 270] width 308 height 29
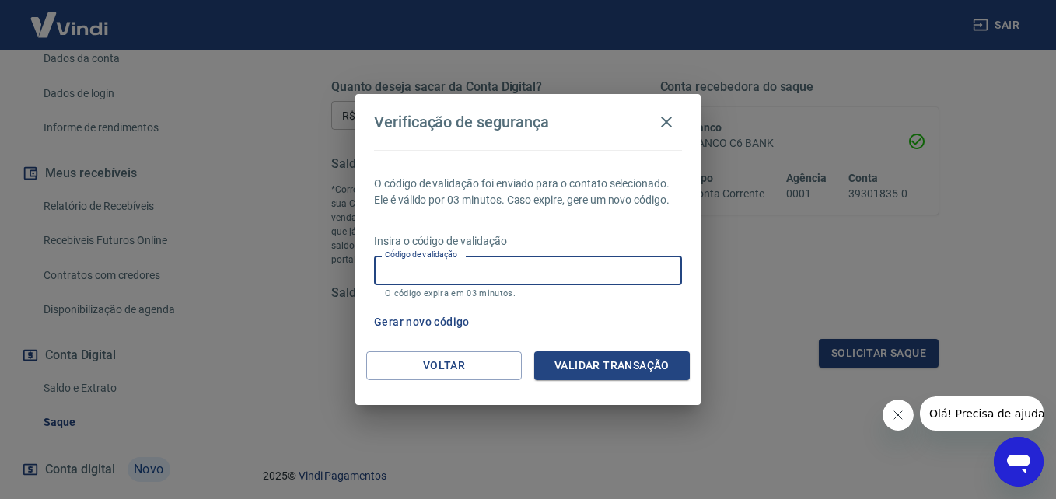
type input "5"
type input "611363"
click at [631, 369] on button "Validar transação" at bounding box center [612, 366] width 156 height 29
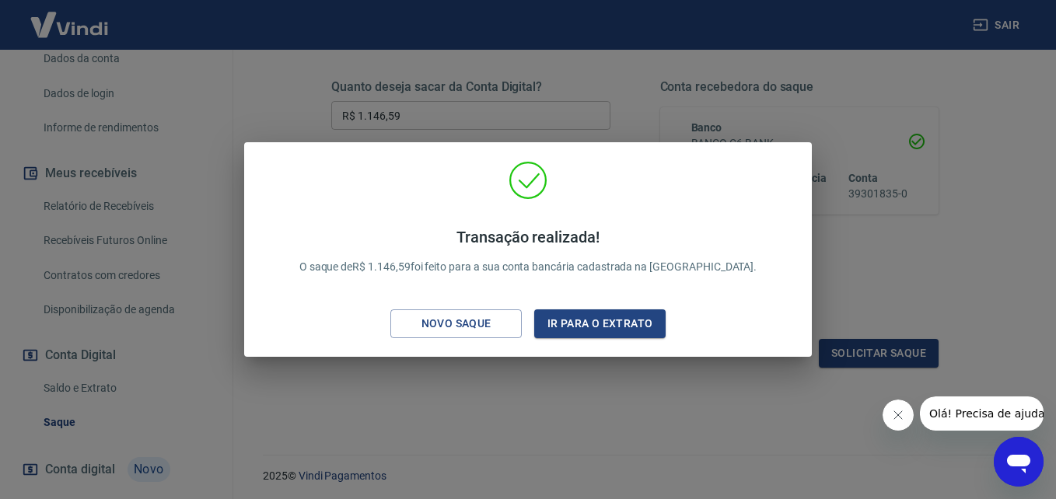
click at [474, 328] on div "Novo saque" at bounding box center [456, 323] width 107 height 19
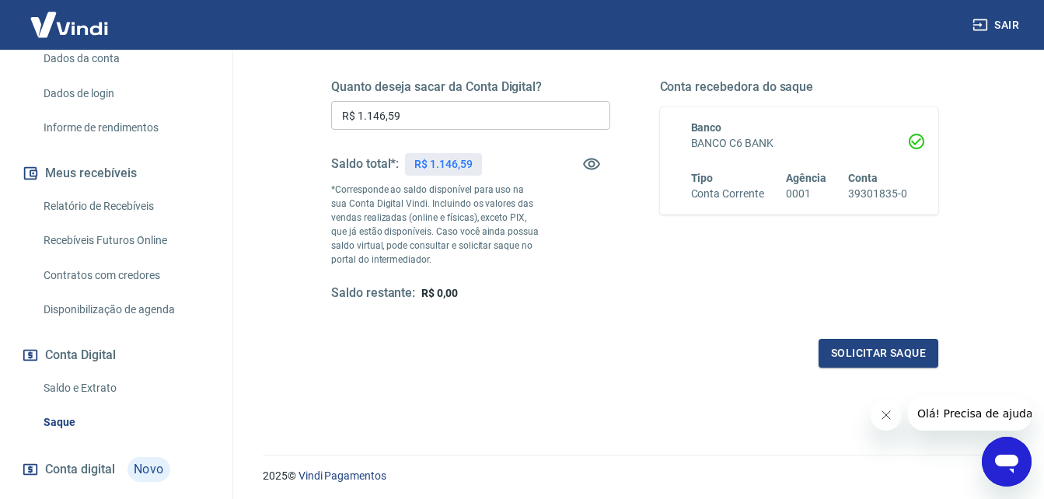
scroll to position [0, 0]
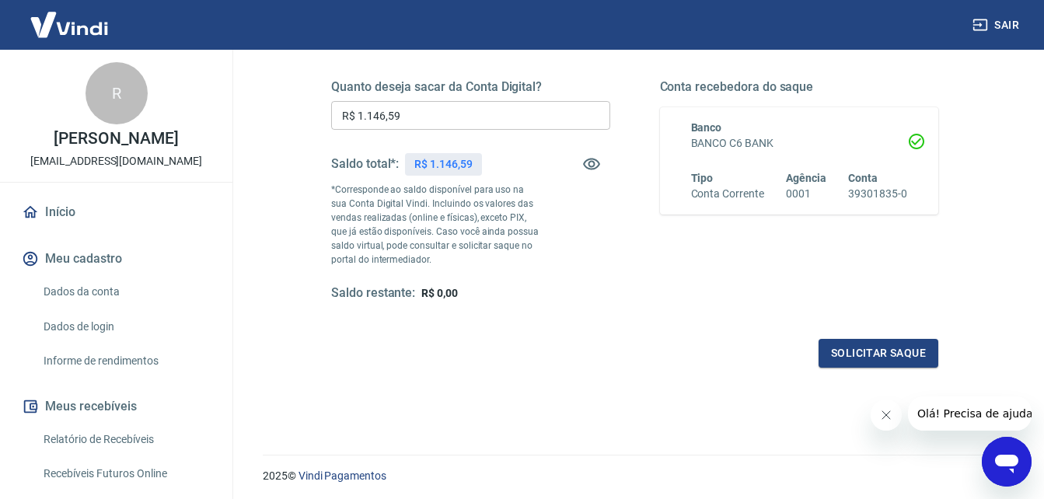
click at [65, 211] on link "Início" at bounding box center [116, 212] width 195 height 34
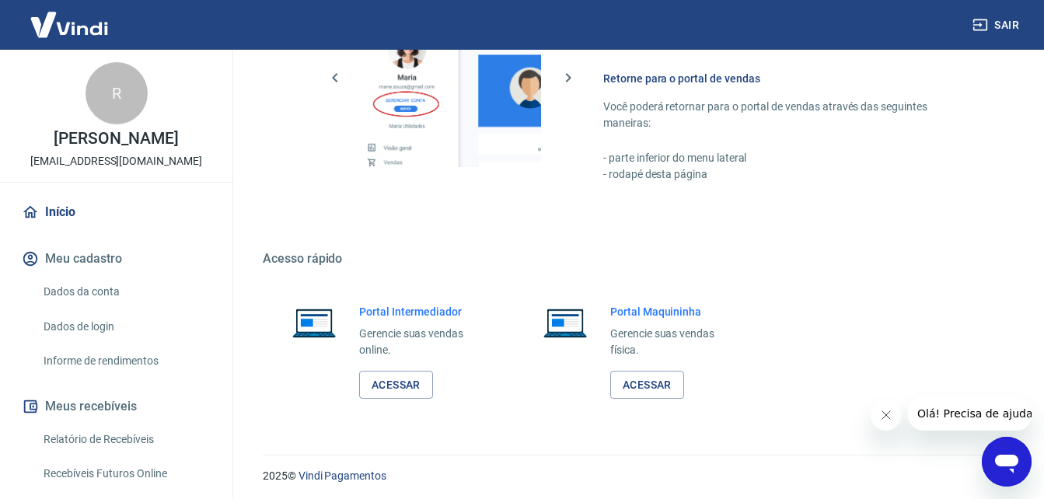
scroll to position [773, 0]
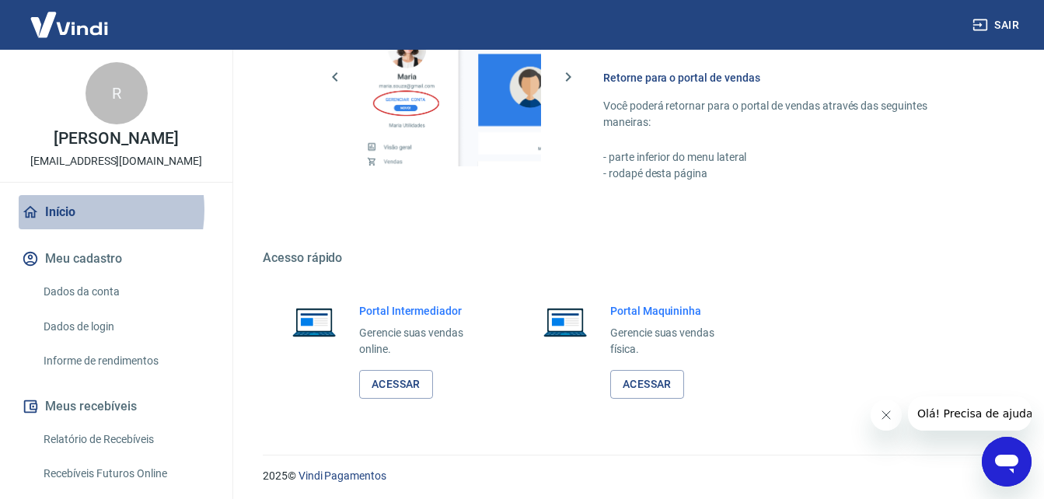
click at [66, 210] on link "Início" at bounding box center [116, 212] width 195 height 34
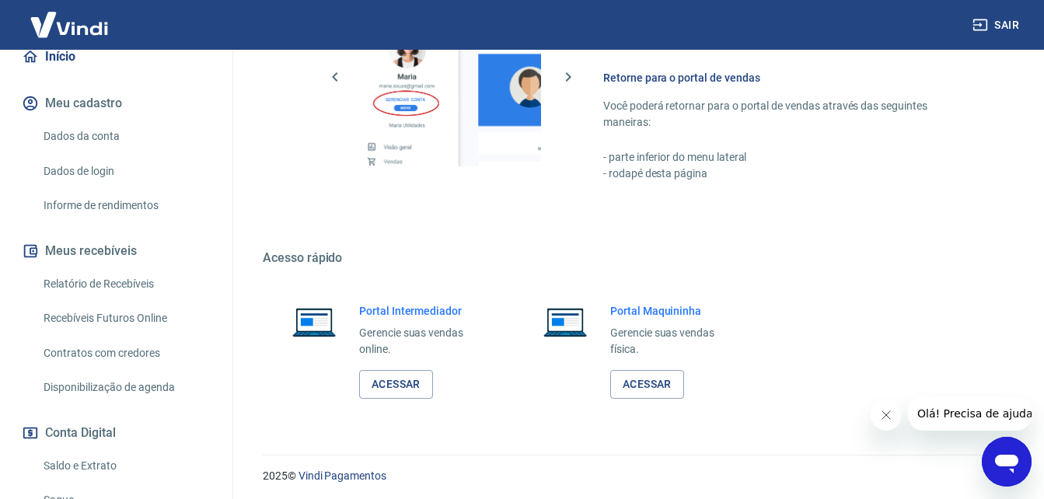
scroll to position [233, 0]
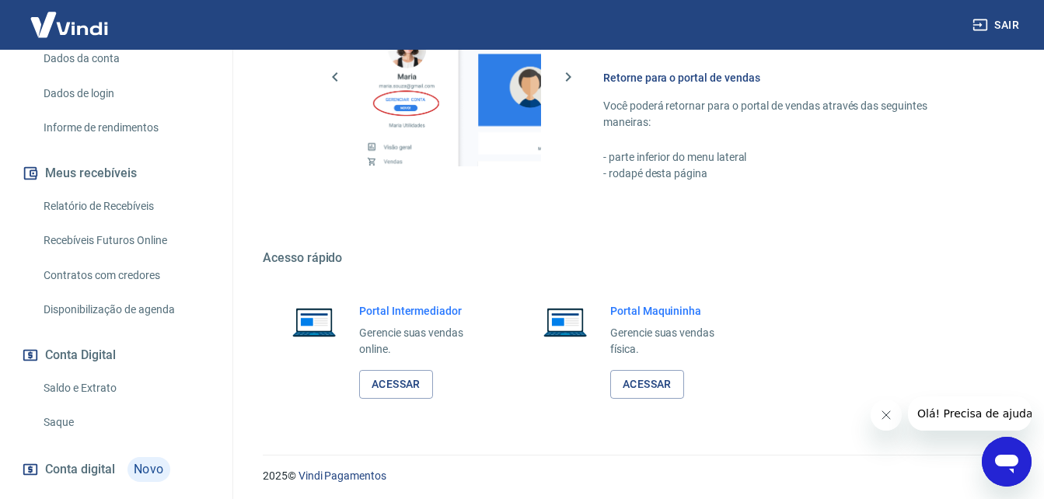
click at [107, 387] on link "Saldo e Extrato" at bounding box center [125, 389] width 177 height 32
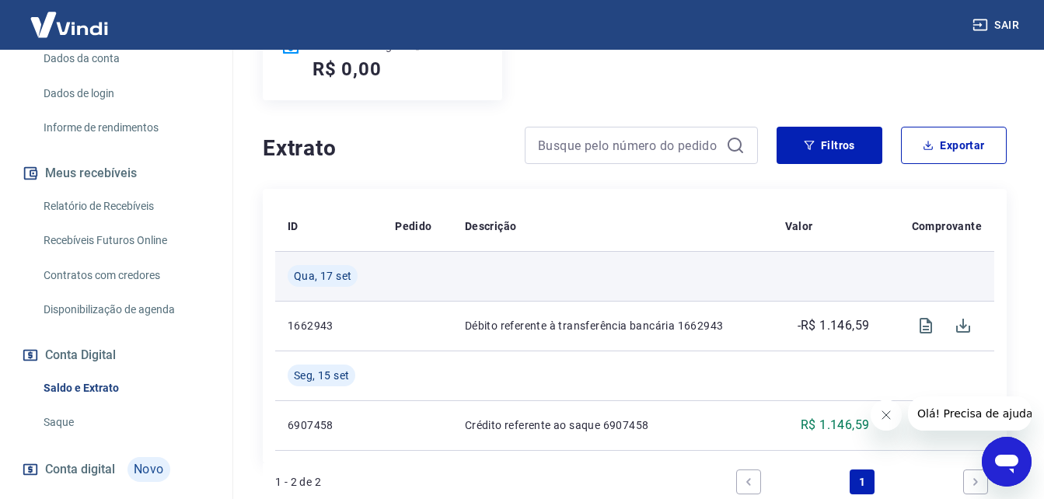
scroll to position [311, 0]
